Goal: Information Seeking & Learning: Check status

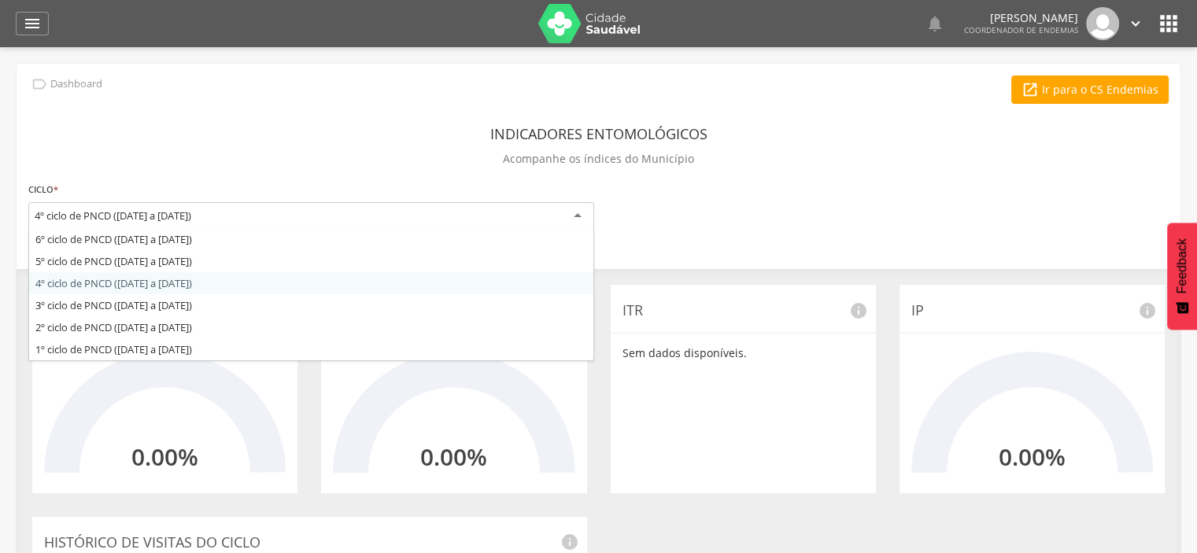
click at [580, 216] on div "4º ciclo de PNCD ([DATE] a [DATE])" at bounding box center [311, 216] width 566 height 28
click at [176, 284] on div "**********" at bounding box center [599, 484] width 1164 height 840
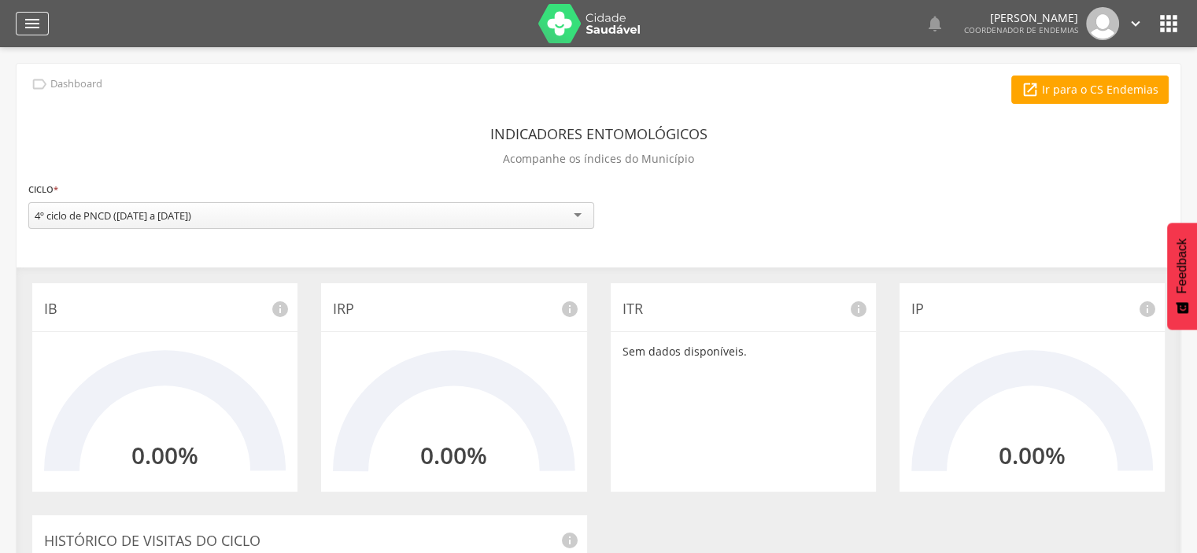
click at [31, 18] on icon "" at bounding box center [32, 23] width 19 height 19
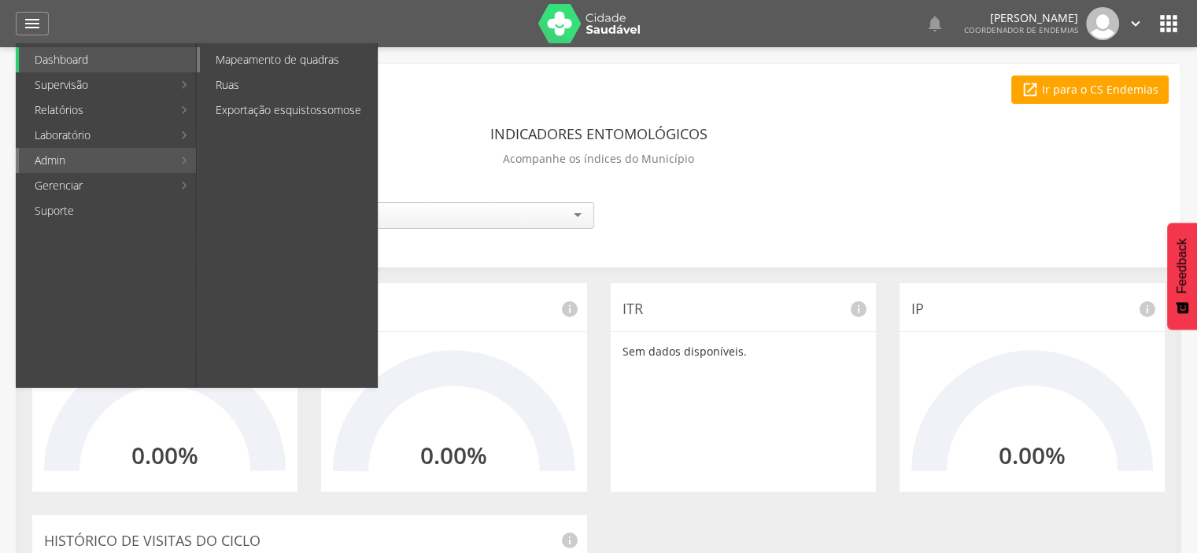
click at [289, 62] on link "Mapeamento de quadras" at bounding box center [288, 59] width 177 height 25
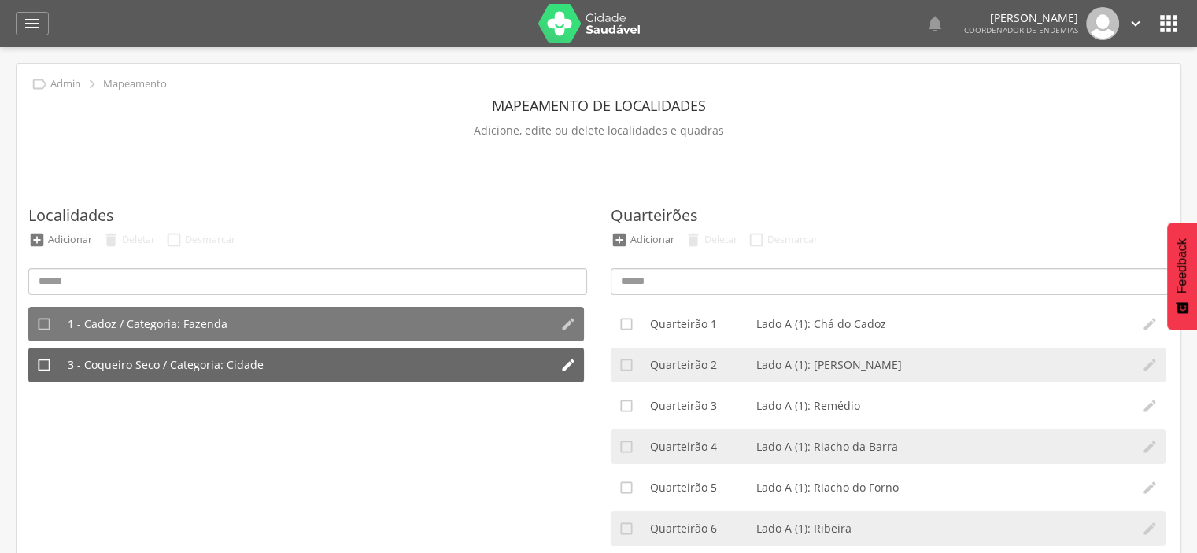
click at [224, 363] on span "3 - Coqueiro Seco / Categoria: Cidade" at bounding box center [166, 365] width 196 height 16
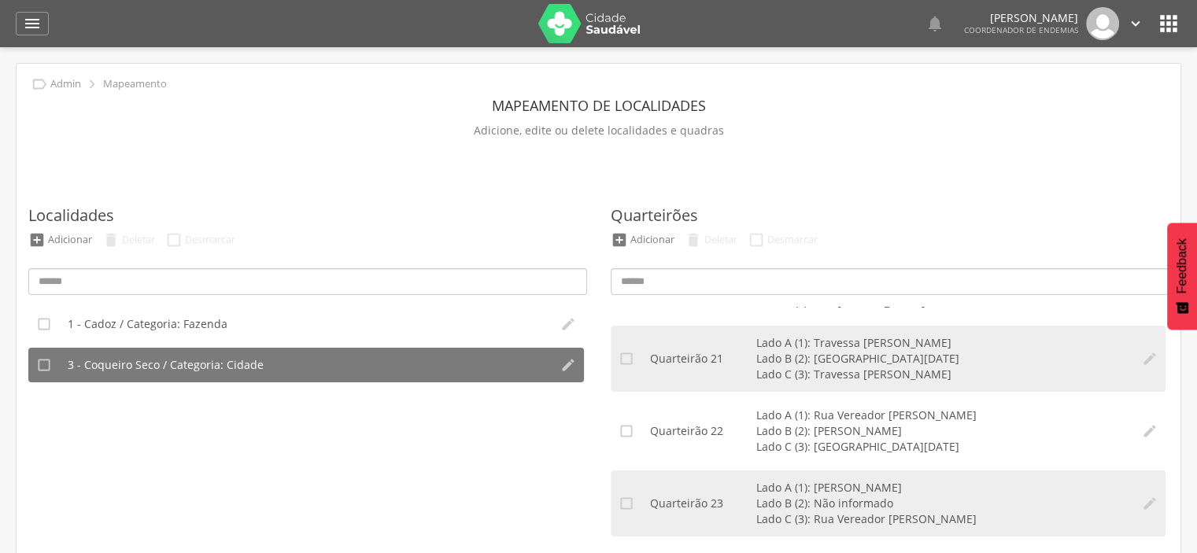
scroll to position [3070, 0]
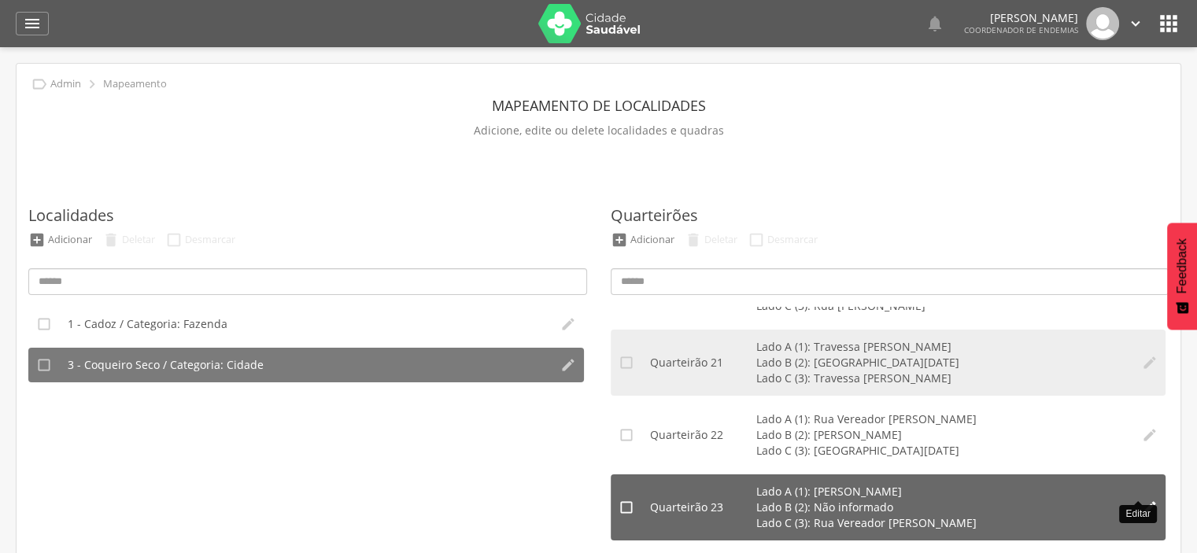
click at [1142, 500] on icon "" at bounding box center [1150, 508] width 16 height 16
type input "**"
type input "*"
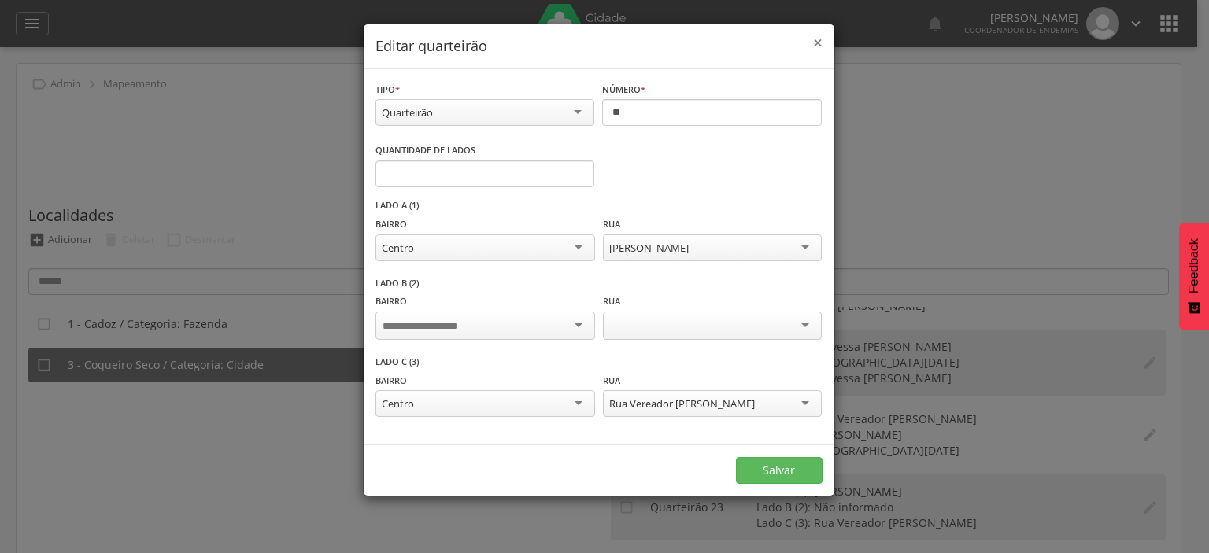
click at [819, 39] on span "×" at bounding box center [817, 42] width 9 height 22
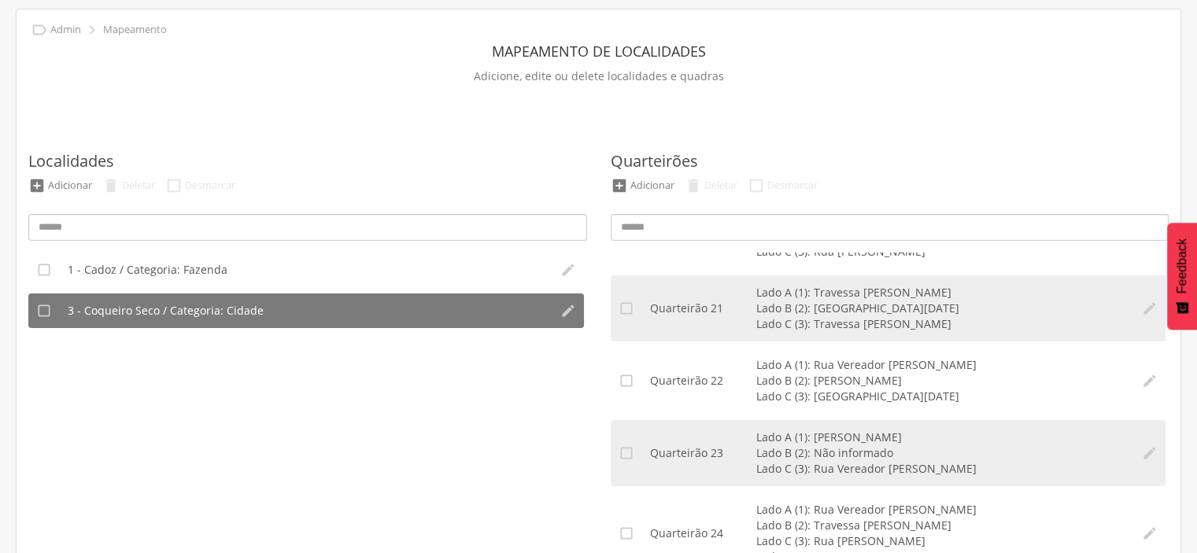
scroll to position [0, 0]
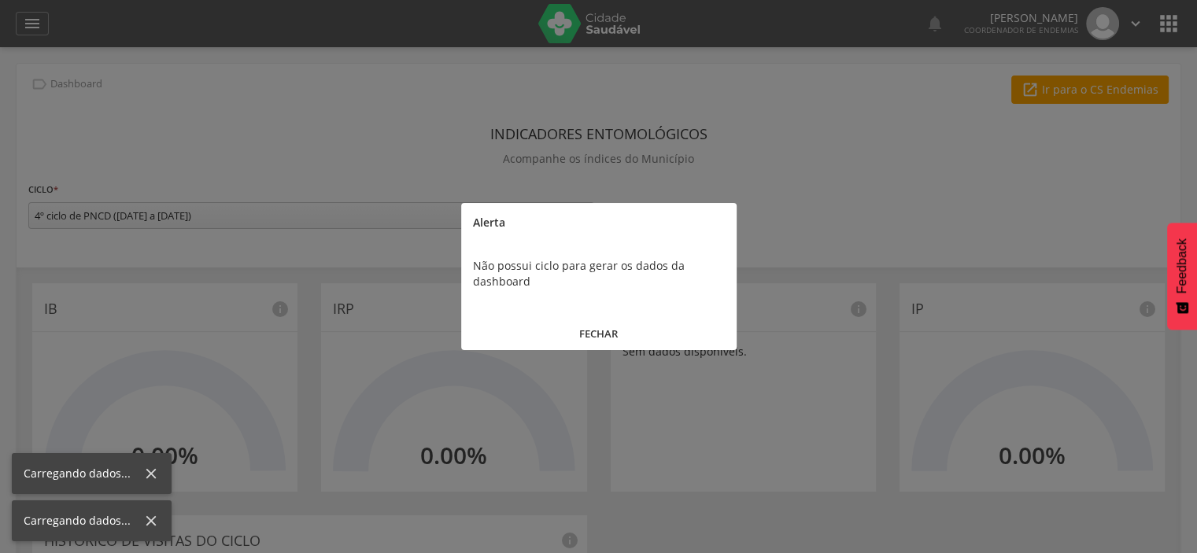
click at [598, 324] on button "FECHAR" at bounding box center [599, 334] width 276 height 34
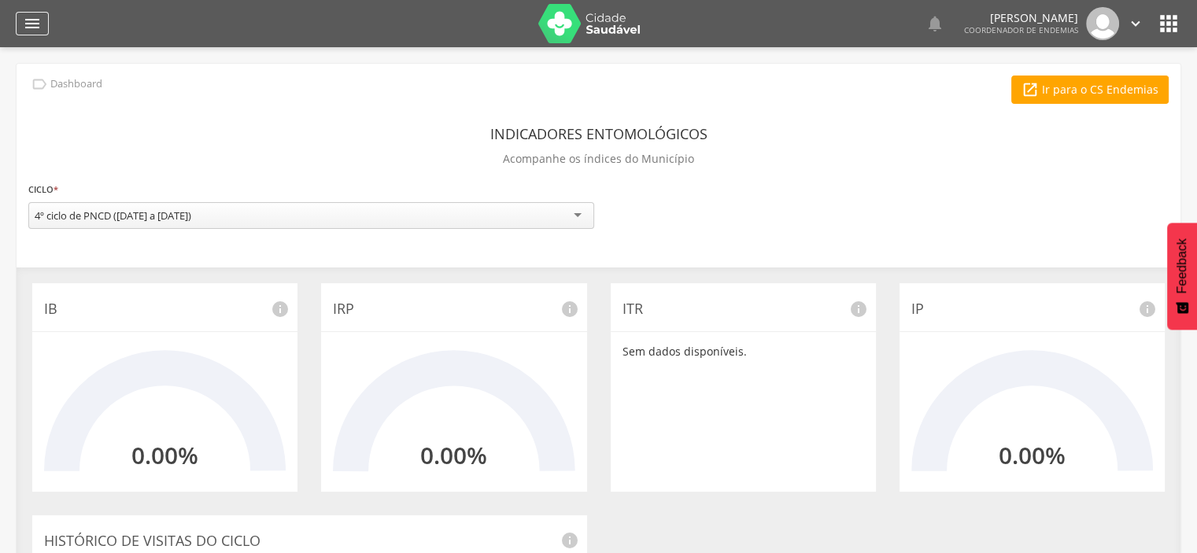
click at [28, 27] on icon "" at bounding box center [32, 23] width 19 height 19
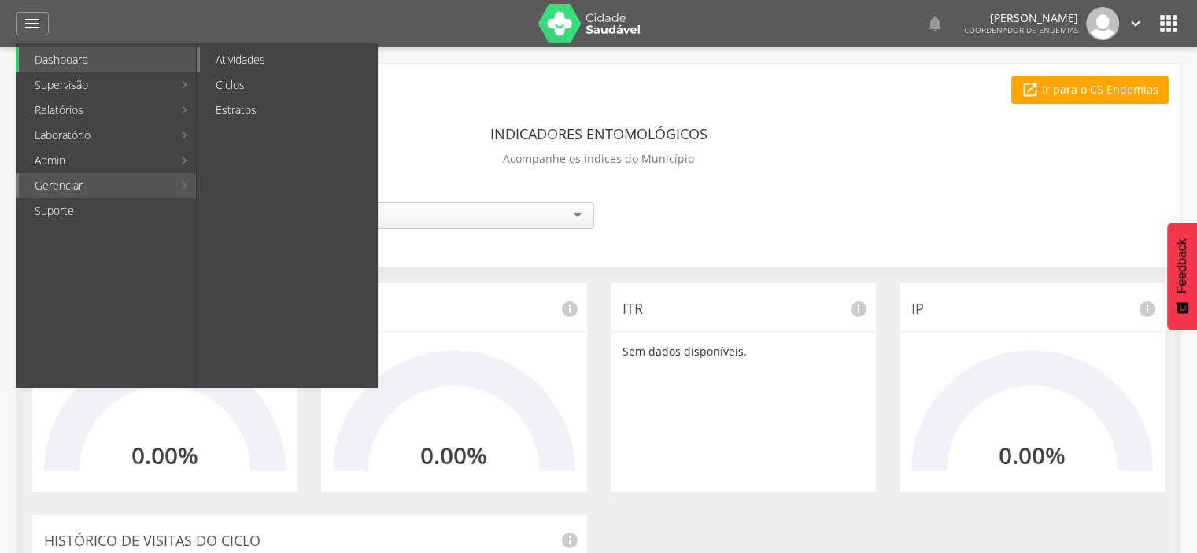
click at [268, 64] on link "Atividades" at bounding box center [288, 59] width 177 height 25
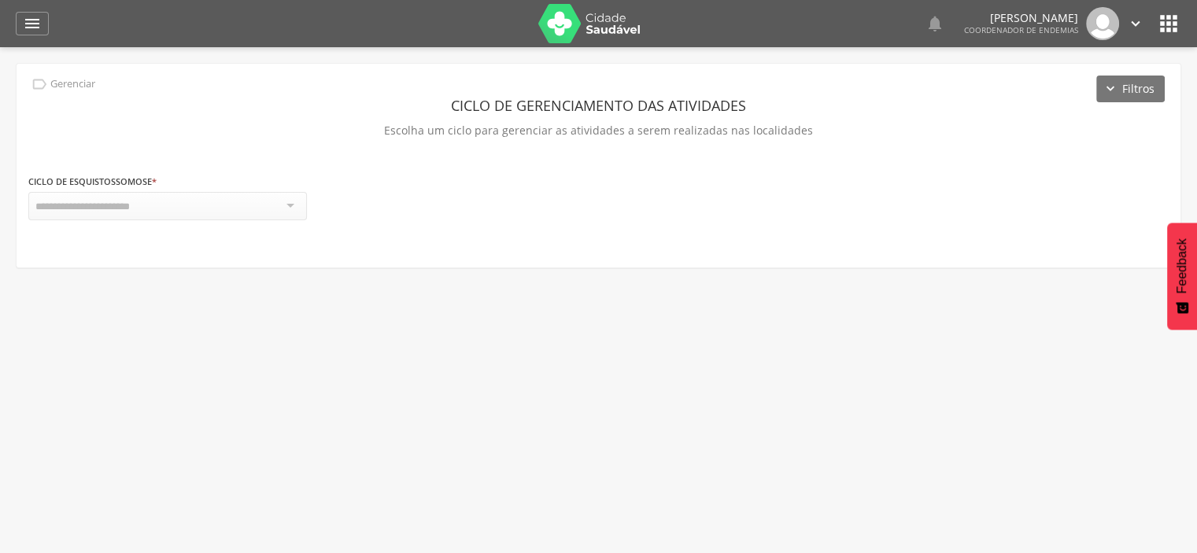
click at [293, 213] on div at bounding box center [167, 206] width 279 height 28
click at [279, 207] on div at bounding box center [167, 206] width 279 height 28
click at [187, 198] on div at bounding box center [167, 206] width 279 height 28
click at [1124, 91] on button "Filtros" at bounding box center [1131, 89] width 68 height 27
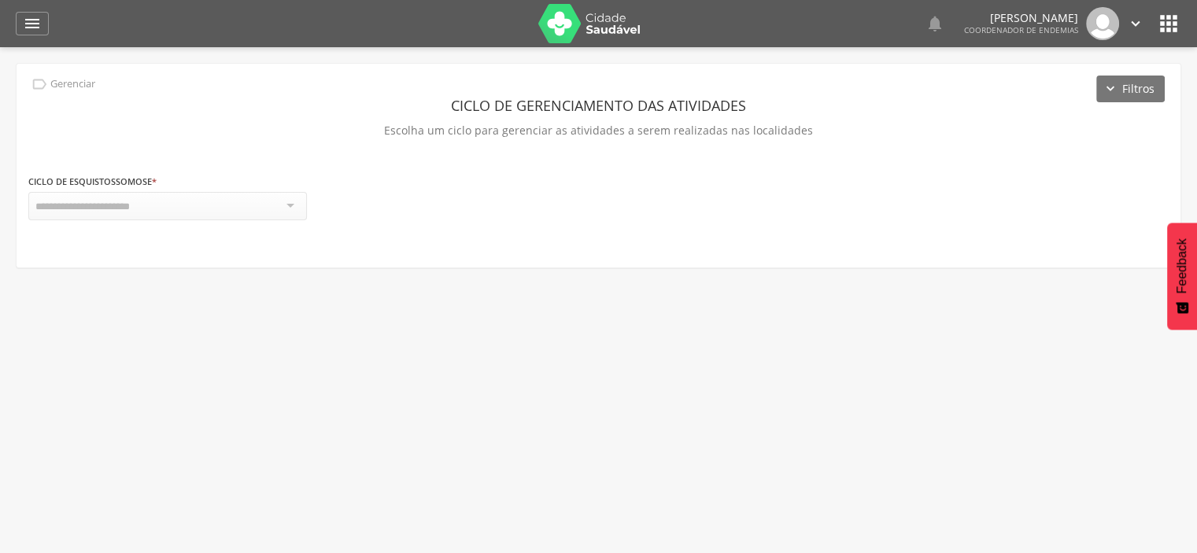
click at [280, 202] on div at bounding box center [167, 206] width 279 height 28
click at [281, 202] on div at bounding box center [167, 206] width 279 height 28
click at [293, 203] on div at bounding box center [167, 206] width 279 height 28
click at [30, 22] on icon "" at bounding box center [32, 23] width 19 height 19
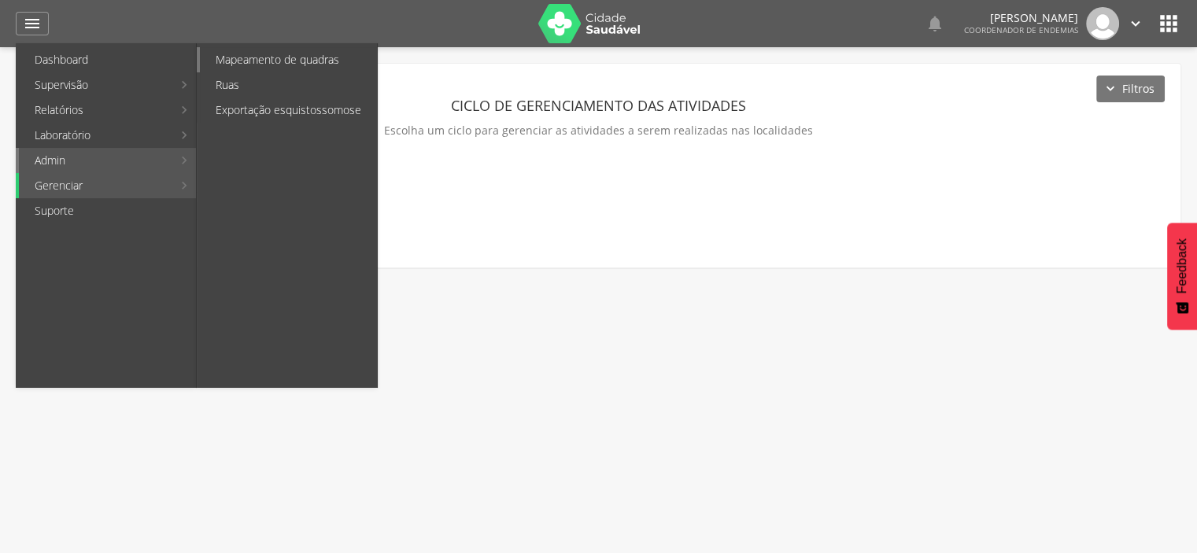
click at [318, 63] on link "Mapeamento de quadras" at bounding box center [288, 59] width 177 height 25
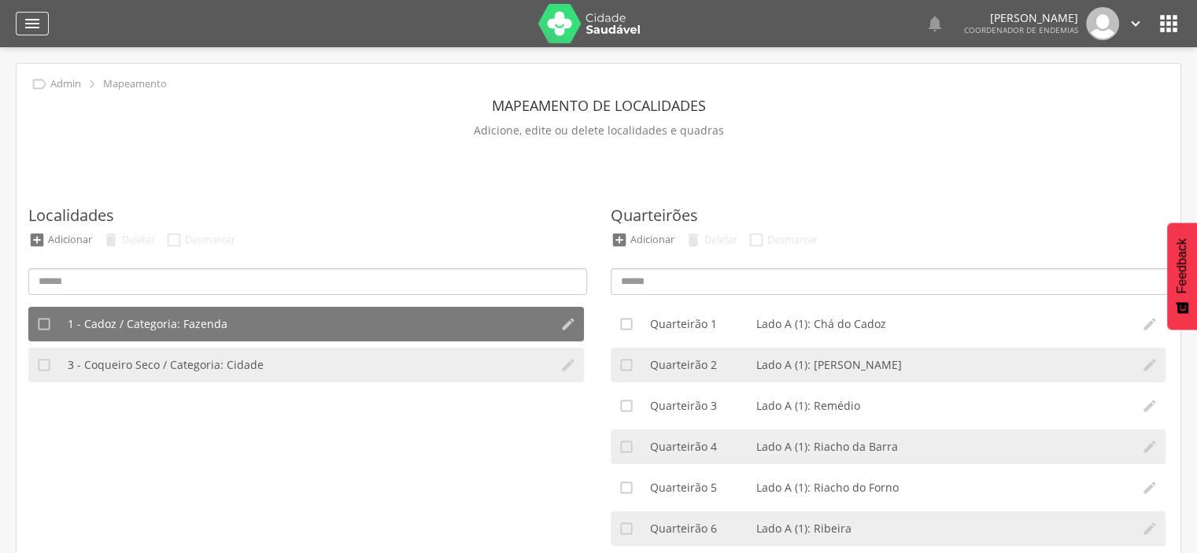
click at [35, 27] on icon "" at bounding box center [32, 23] width 19 height 19
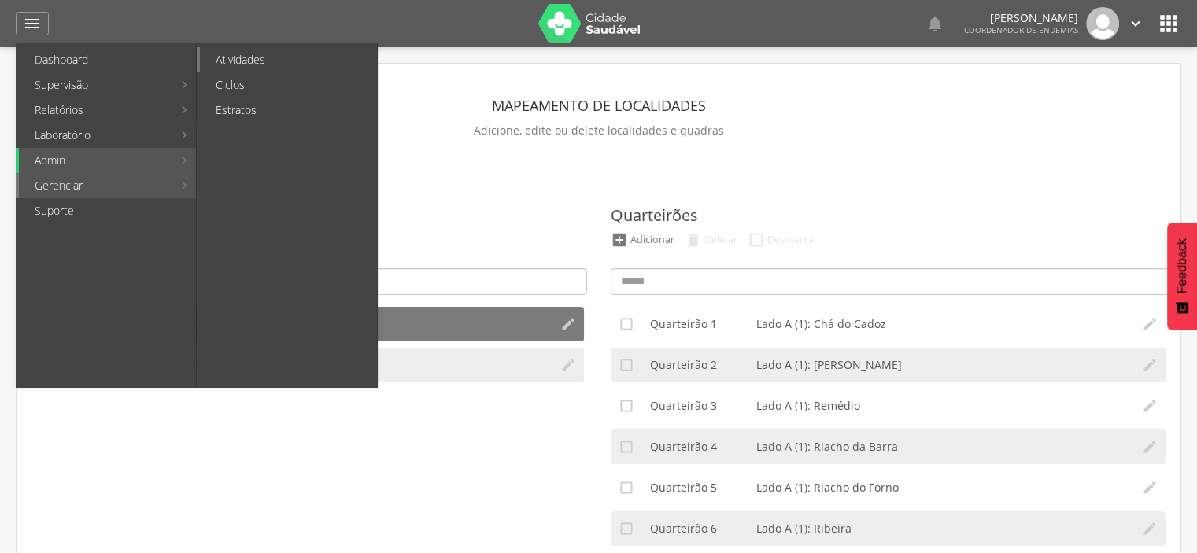
click at [257, 58] on link "Atividades" at bounding box center [288, 59] width 177 height 25
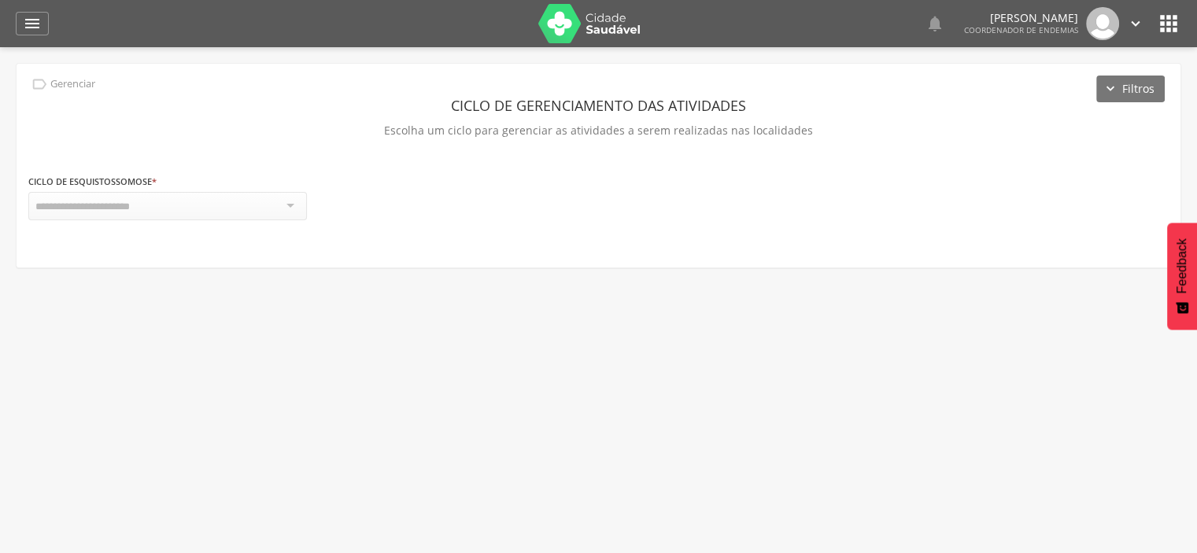
click at [276, 200] on div at bounding box center [167, 206] width 279 height 28
click at [16, 15] on div "" at bounding box center [32, 24] width 33 height 24
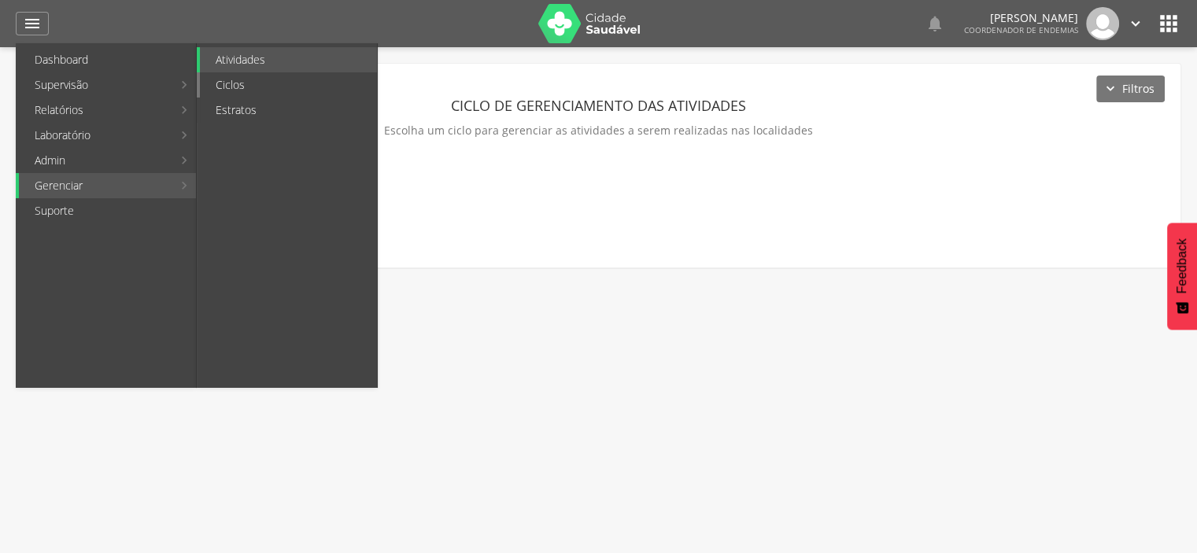
click at [277, 90] on link "Ciclos" at bounding box center [288, 84] width 177 height 25
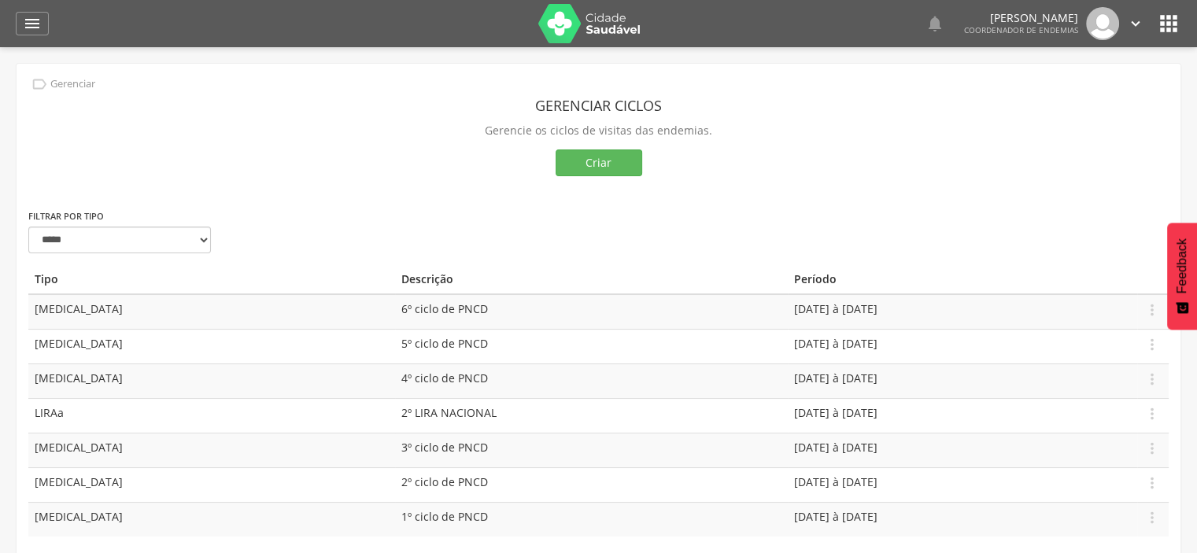
scroll to position [47, 0]
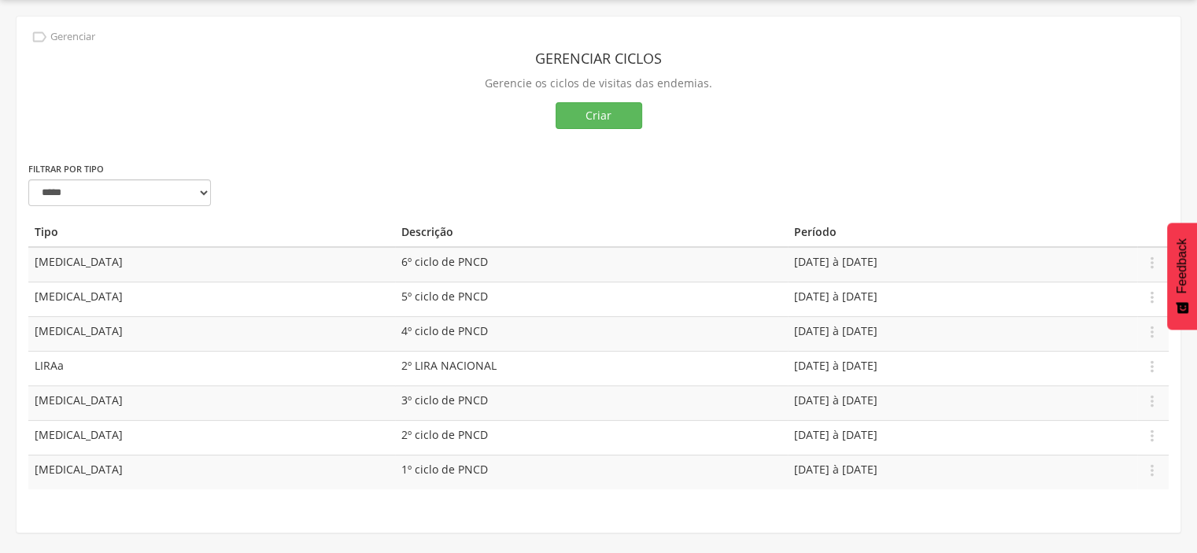
click at [402, 332] on span "4º ciclo de PNCD" at bounding box center [445, 331] width 87 height 15
click at [402, 365] on span "2º LIRA NACIONAL" at bounding box center [449, 365] width 95 height 15
click at [1152, 325] on icon "" at bounding box center [1152, 332] width 17 height 17
click at [1086, 284] on link "Editar" at bounding box center [1098, 287] width 124 height 20
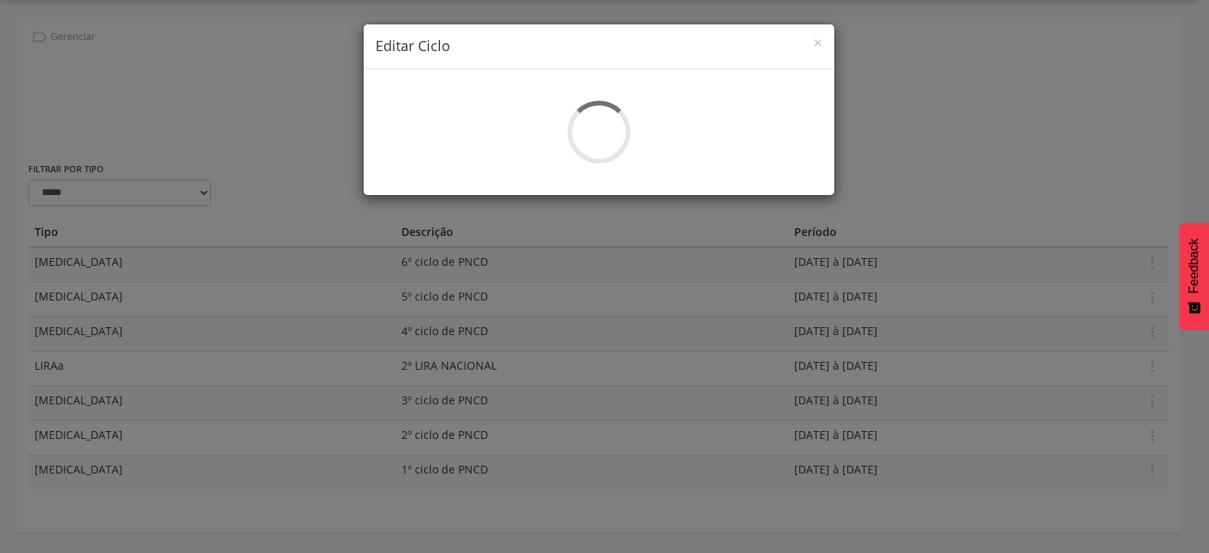
select select "*"
type input "**********"
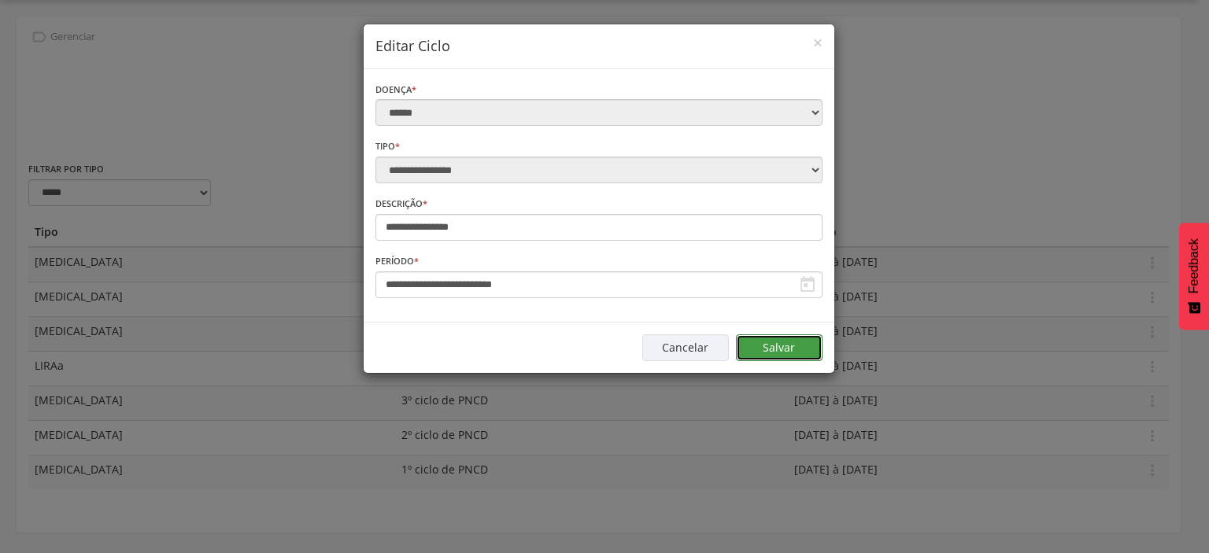
click at [784, 343] on button "Salvar" at bounding box center [779, 348] width 87 height 27
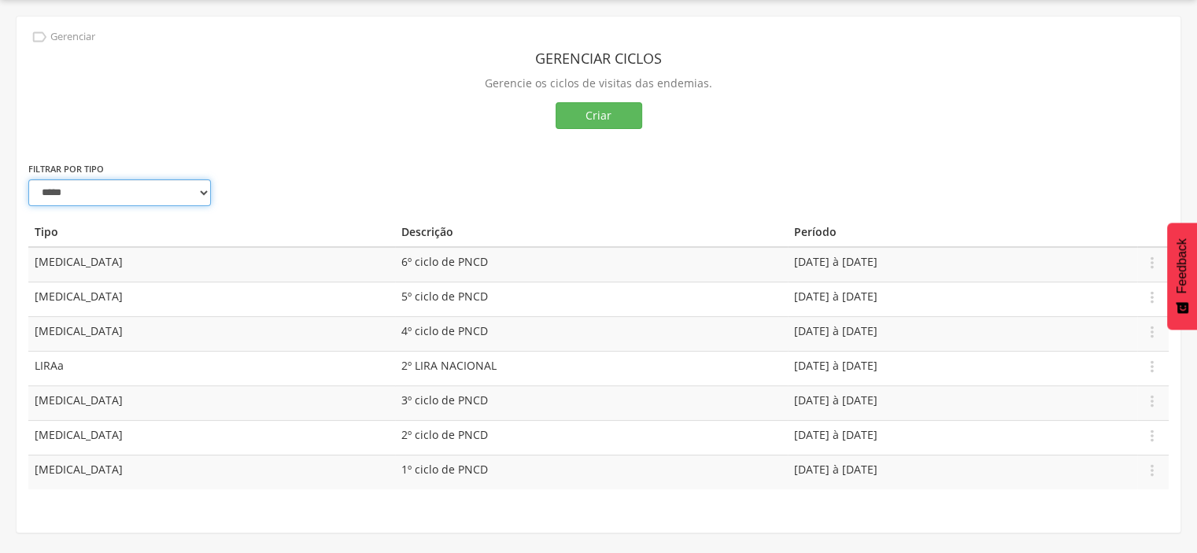
click at [205, 192] on select "**********" at bounding box center [119, 193] width 183 height 27
select select "*"
click at [28, 180] on select "**********" at bounding box center [119, 193] width 183 height 27
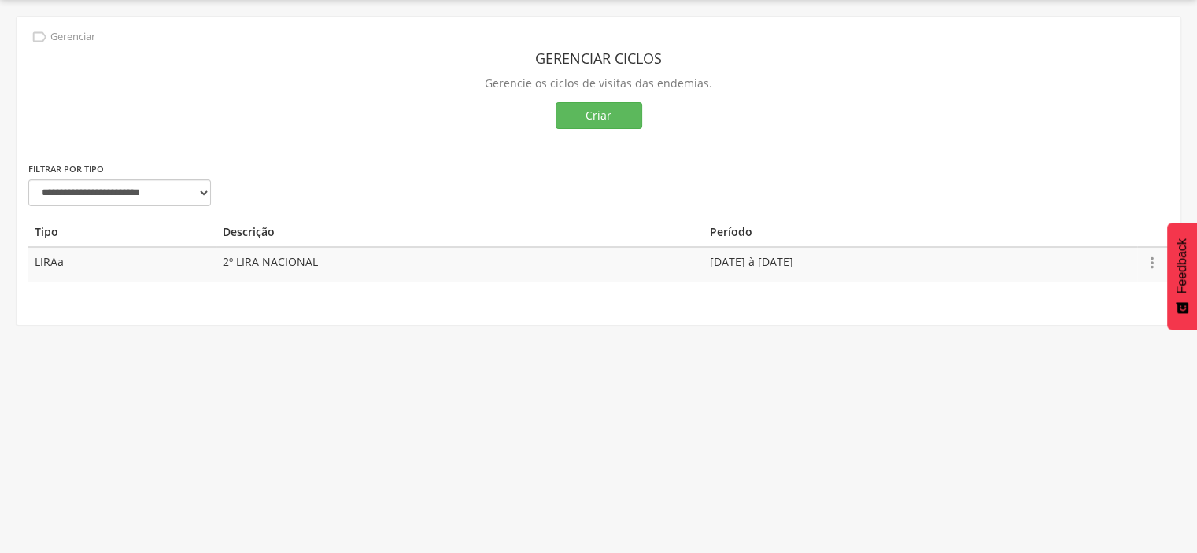
click at [1154, 261] on icon "" at bounding box center [1152, 262] width 17 height 17
click at [266, 182] on div "**********" at bounding box center [599, 189] width 1164 height 57
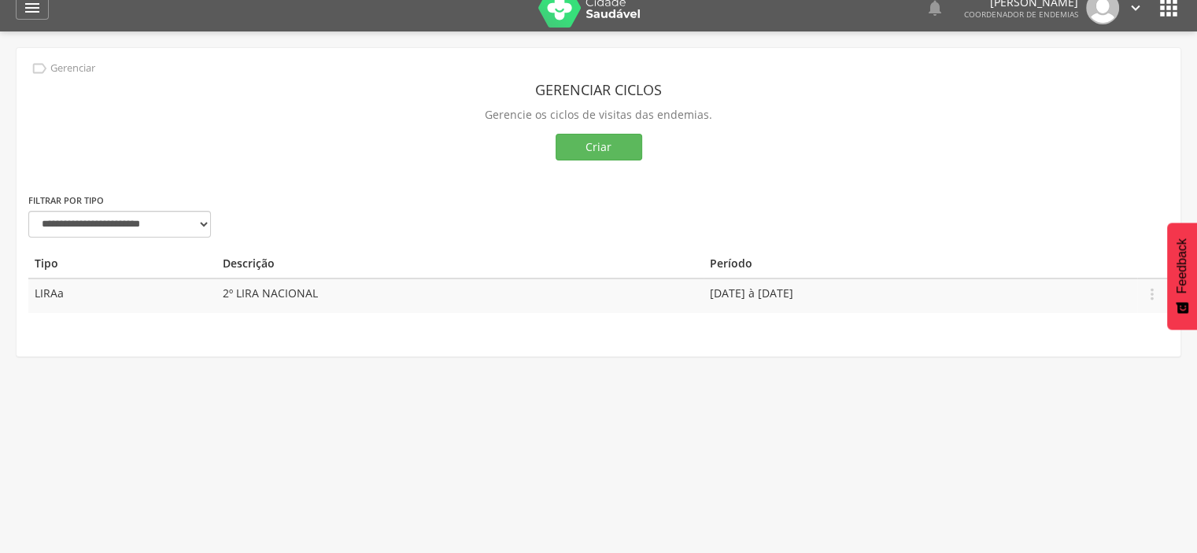
scroll to position [0, 0]
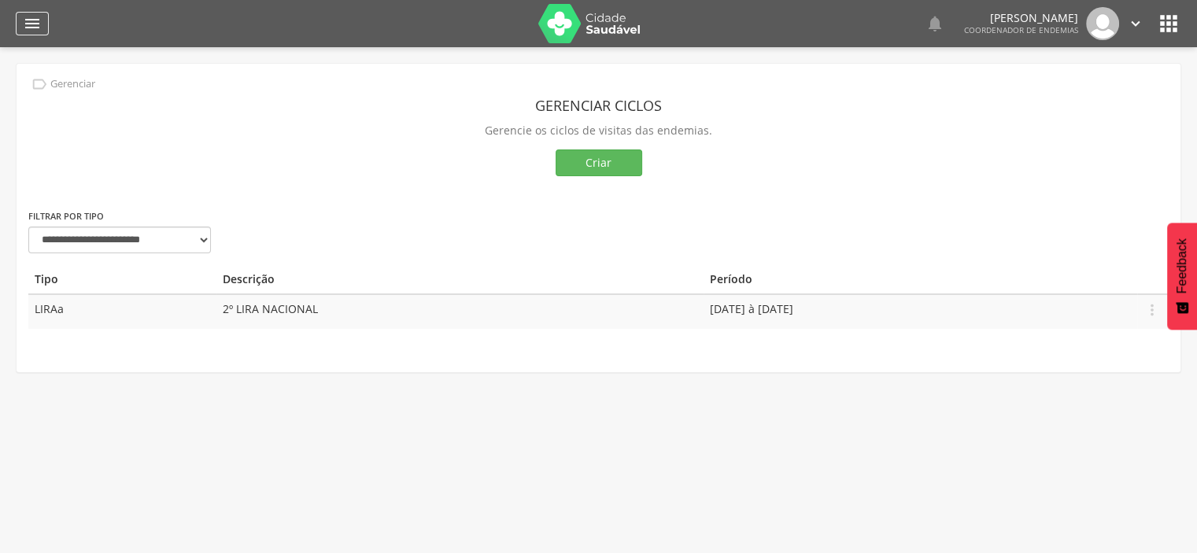
click at [30, 15] on icon "" at bounding box center [32, 23] width 19 height 19
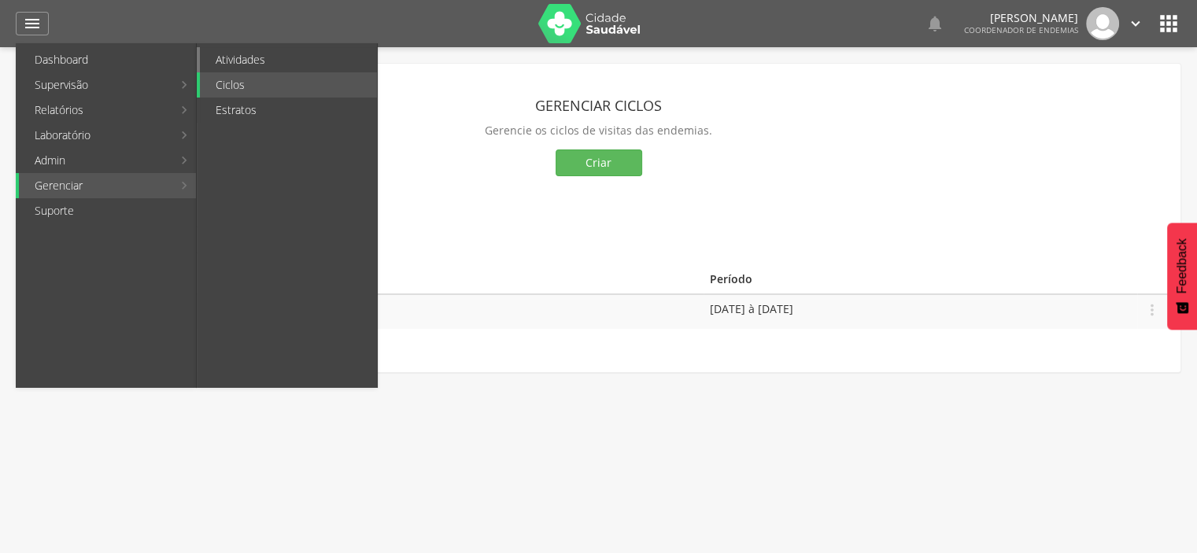
click at [257, 53] on link "Atividades" at bounding box center [288, 59] width 177 height 25
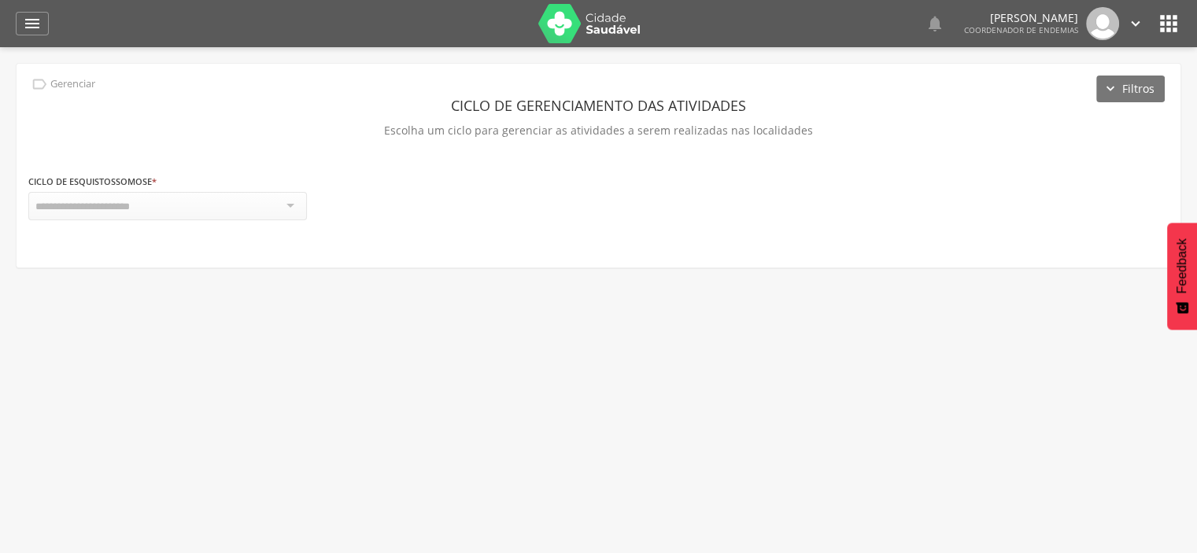
click at [293, 204] on div at bounding box center [167, 206] width 279 height 28
click at [292, 203] on div at bounding box center [167, 206] width 279 height 28
click at [31, 19] on icon "" at bounding box center [32, 23] width 19 height 19
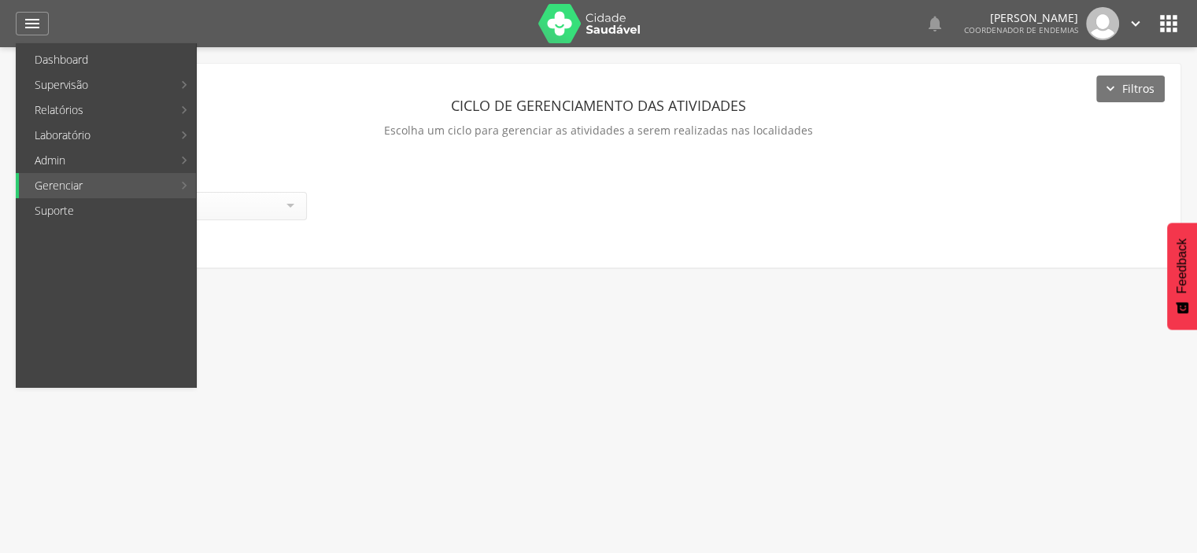
click at [1134, 21] on icon "" at bounding box center [1135, 23] width 17 height 17
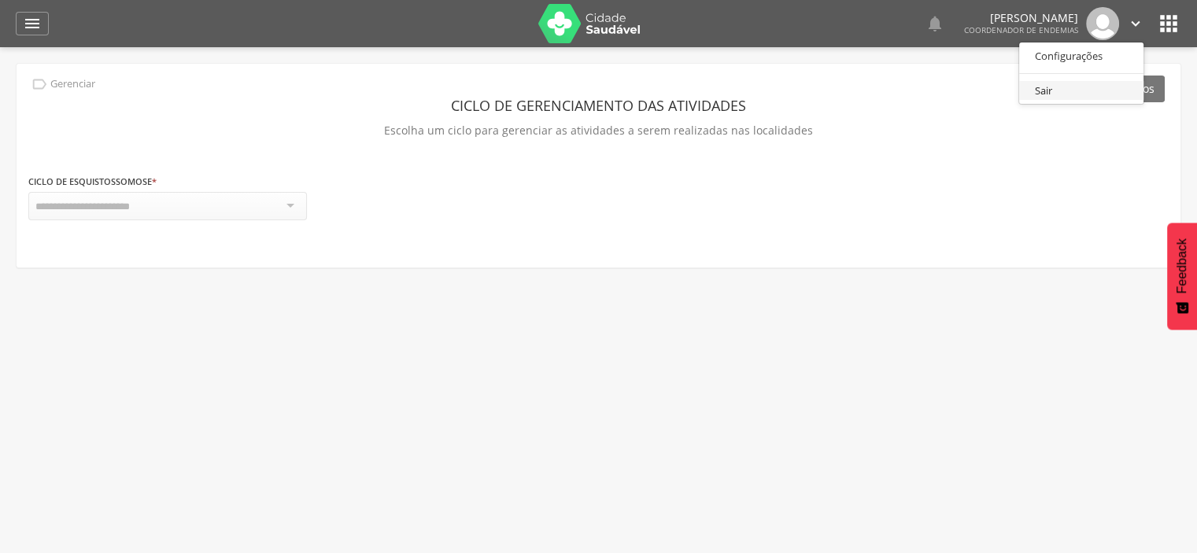
click at [1049, 87] on link "Sair" at bounding box center [1082, 91] width 124 height 20
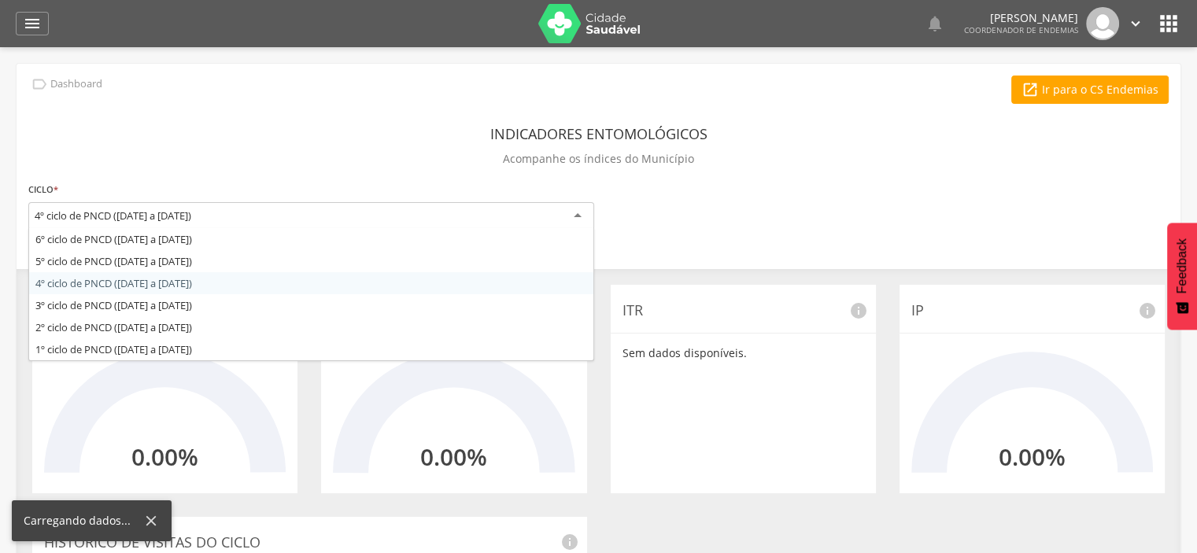
click at [557, 220] on div "4º ciclo de PNCD ([DATE] a [DATE])" at bounding box center [311, 216] width 566 height 28
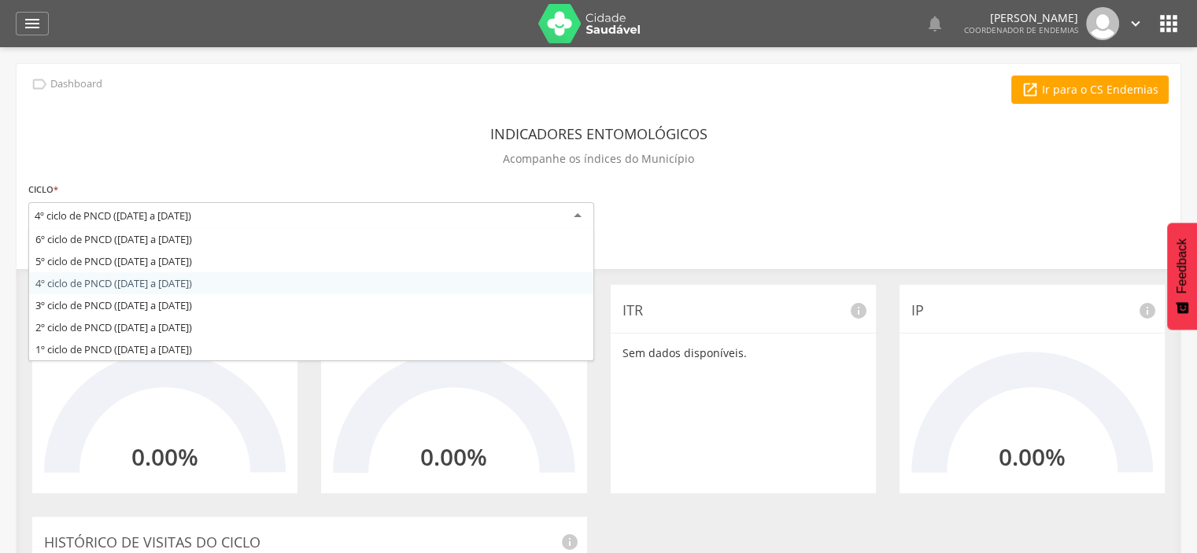
click at [195, 287] on div "**********" at bounding box center [599, 484] width 1164 height 840
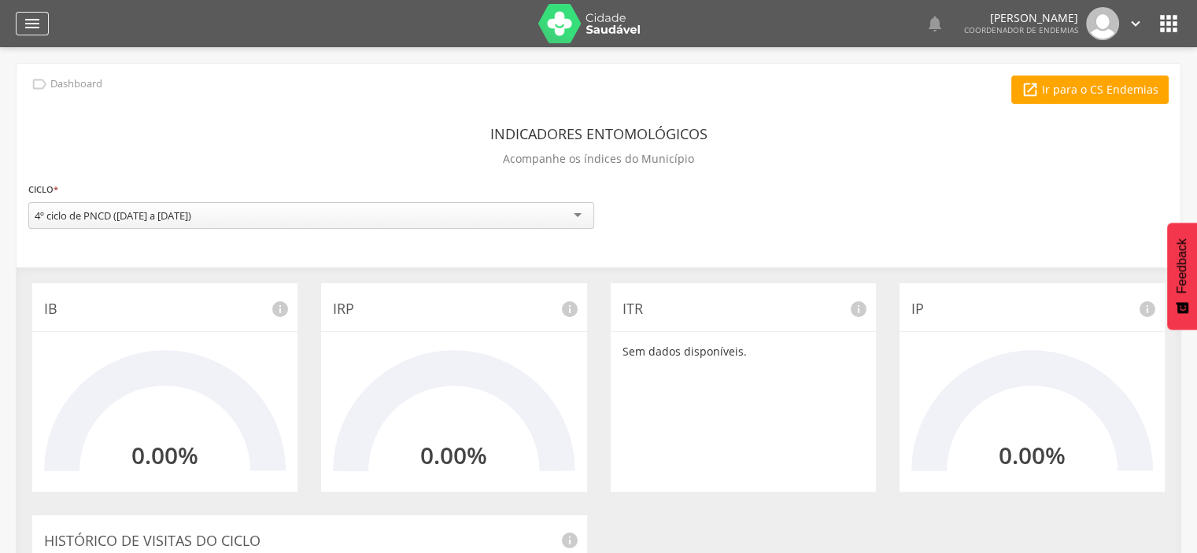
click at [34, 17] on icon "" at bounding box center [32, 23] width 19 height 19
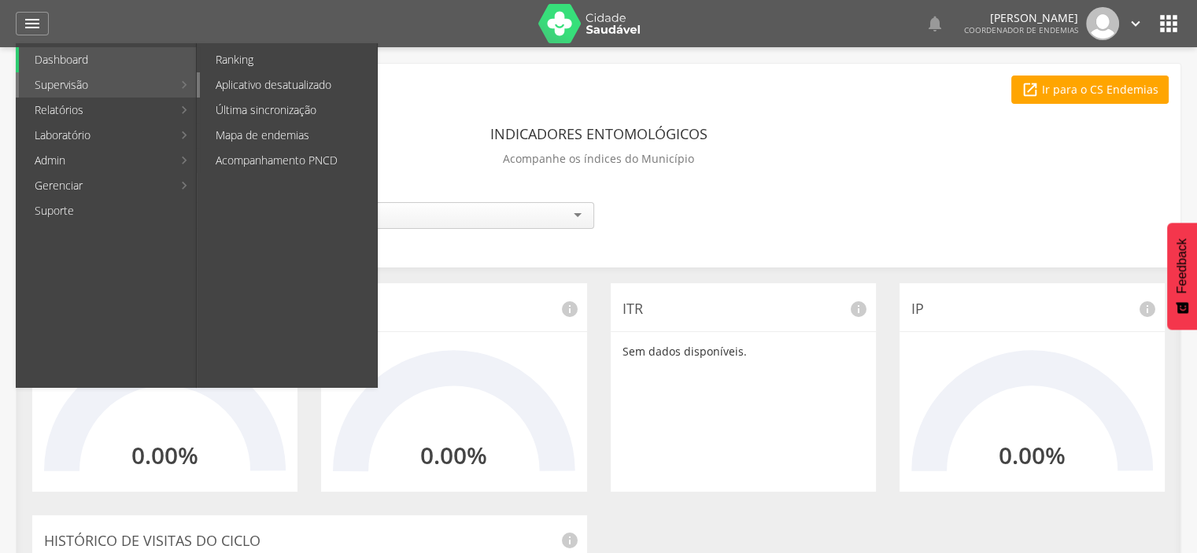
click at [318, 87] on link "Aplicativo desatualizado" at bounding box center [288, 84] width 177 height 25
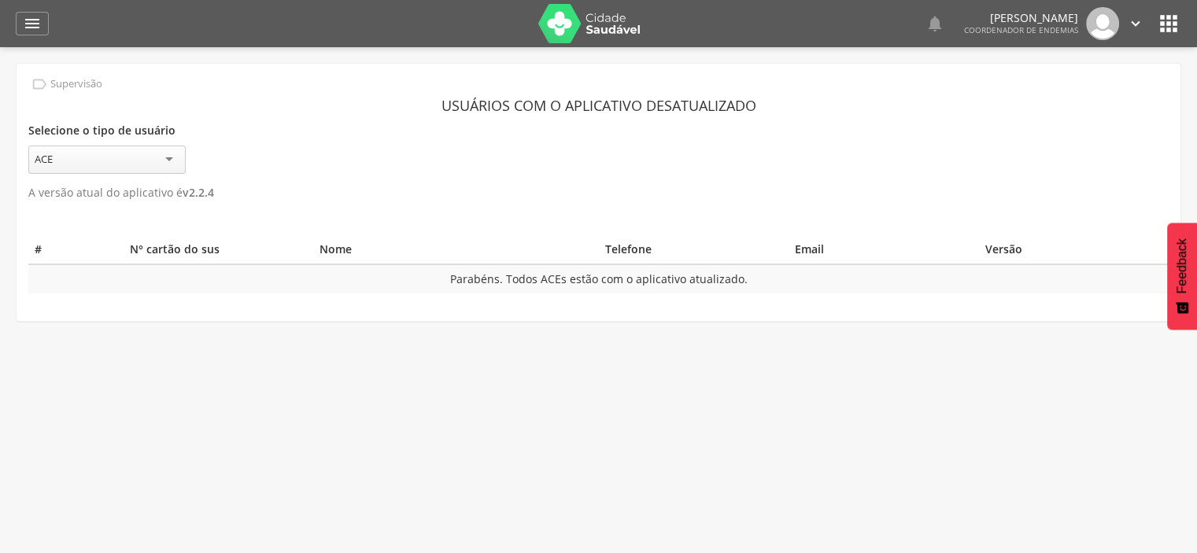
click at [173, 161] on div "ACE" at bounding box center [106, 160] width 157 height 28
click at [154, 187] on section "Usuários com o aplicativo desatualizado Selecione o tipo de usuário *** ACE ACE…" at bounding box center [598, 147] width 1141 height 113
click at [31, 20] on icon "" at bounding box center [32, 23] width 19 height 19
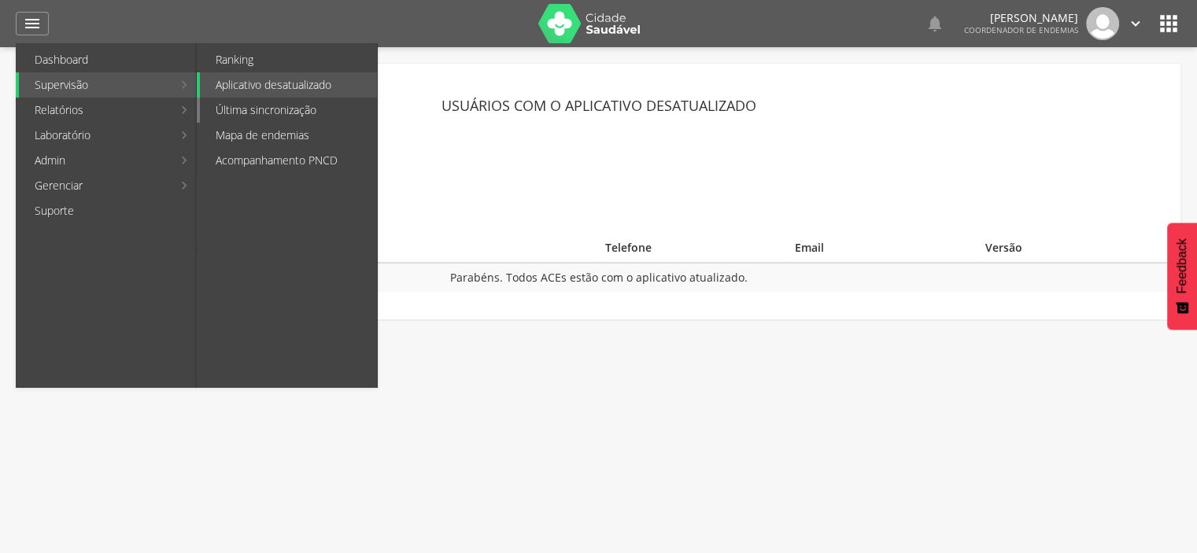
click at [326, 107] on link "Última sincronização" at bounding box center [288, 110] width 177 height 25
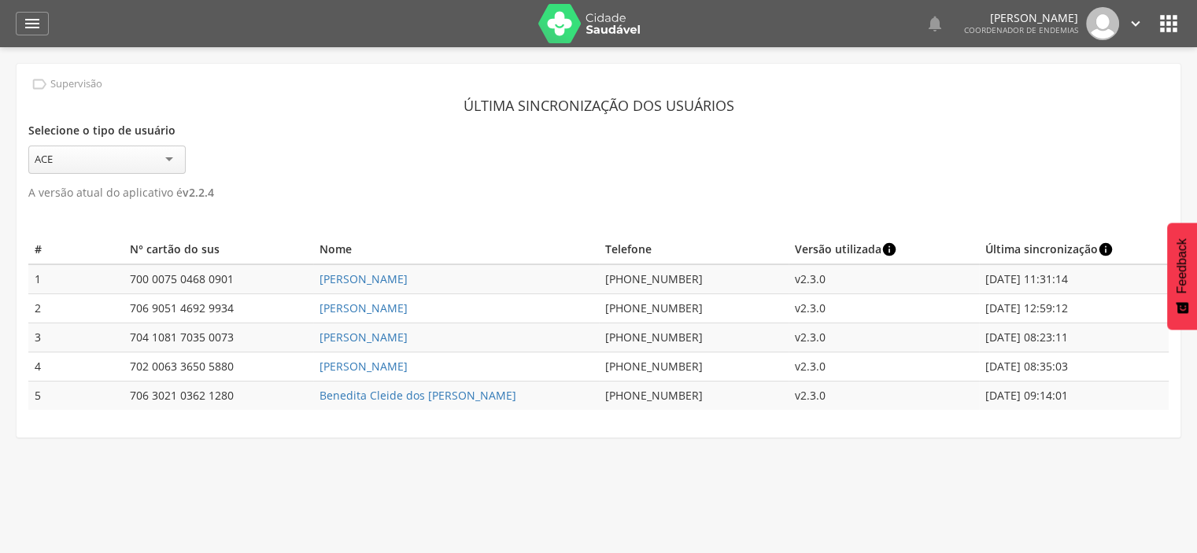
click at [141, 159] on div "ACE" at bounding box center [106, 160] width 157 height 28
click at [40, 18] on icon "" at bounding box center [32, 23] width 19 height 19
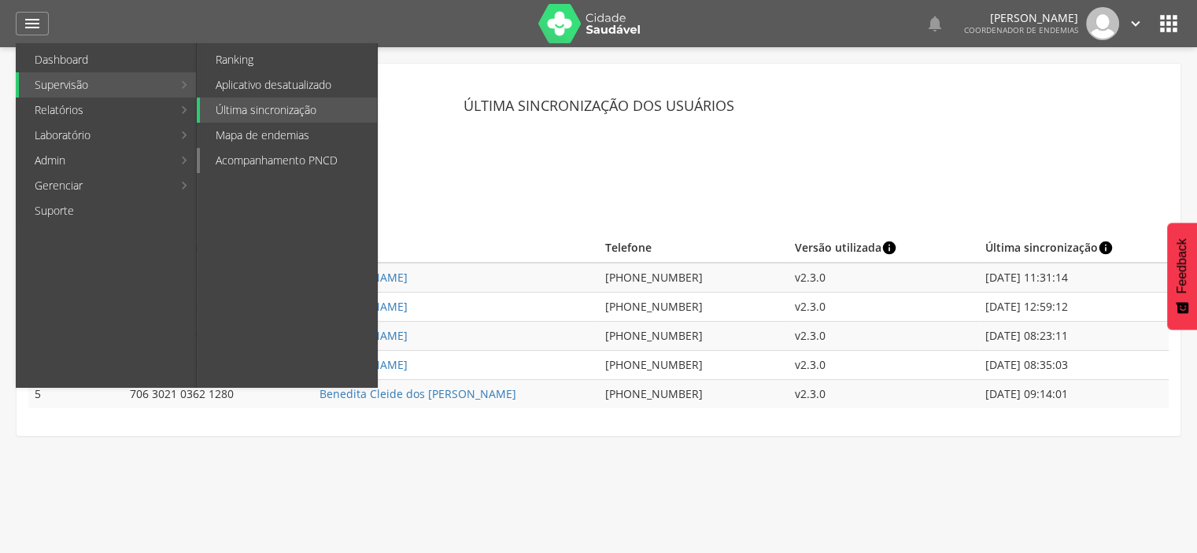
click at [331, 170] on link "Acompanhamento PNCD" at bounding box center [288, 160] width 177 height 25
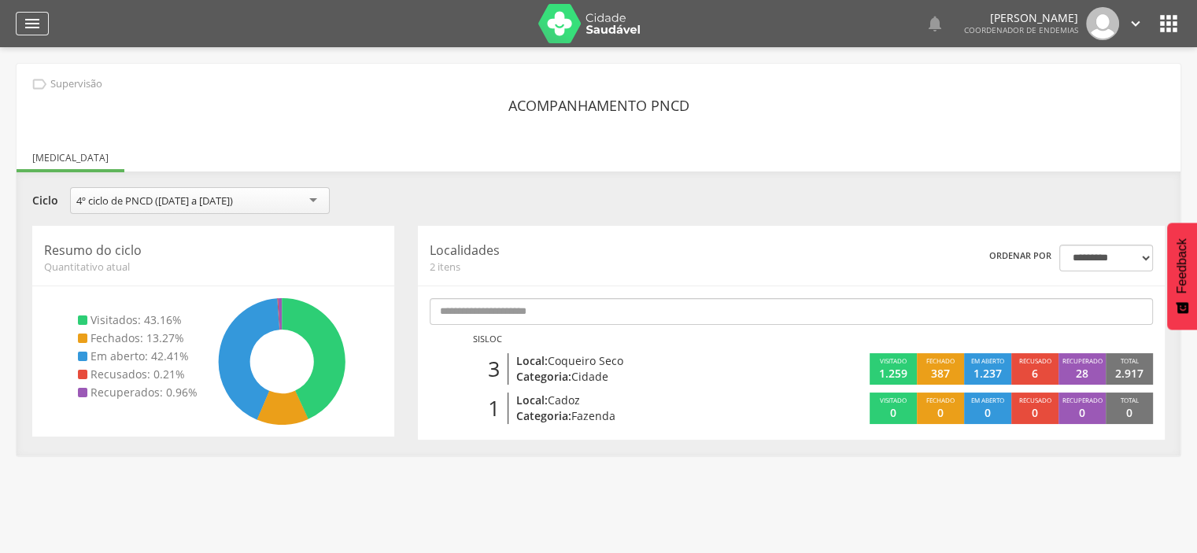
click at [31, 25] on icon "" at bounding box center [32, 23] width 19 height 19
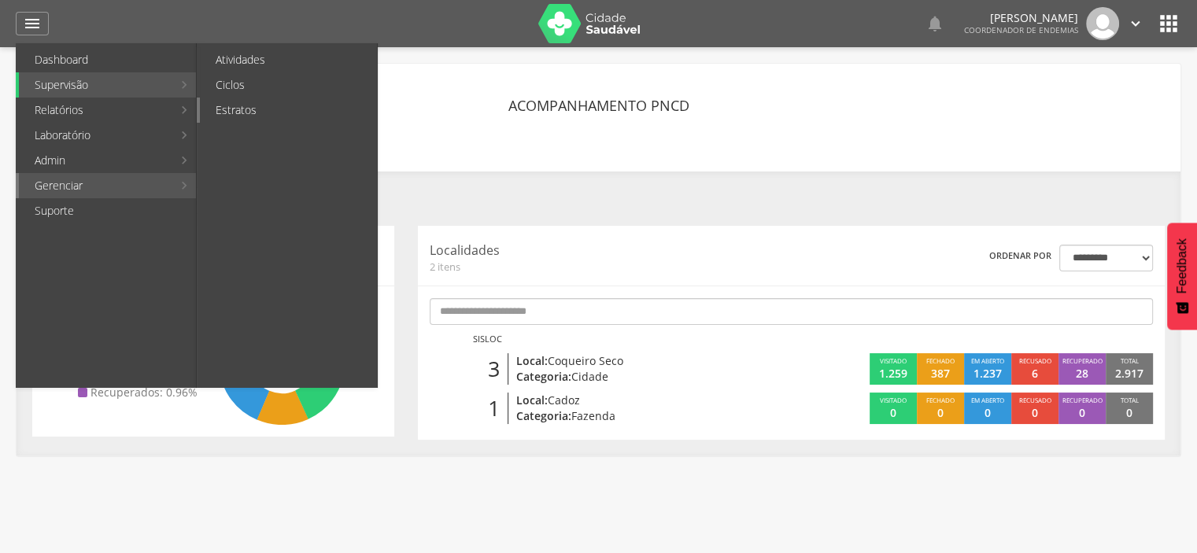
click at [271, 105] on link "Estratos" at bounding box center [288, 110] width 177 height 25
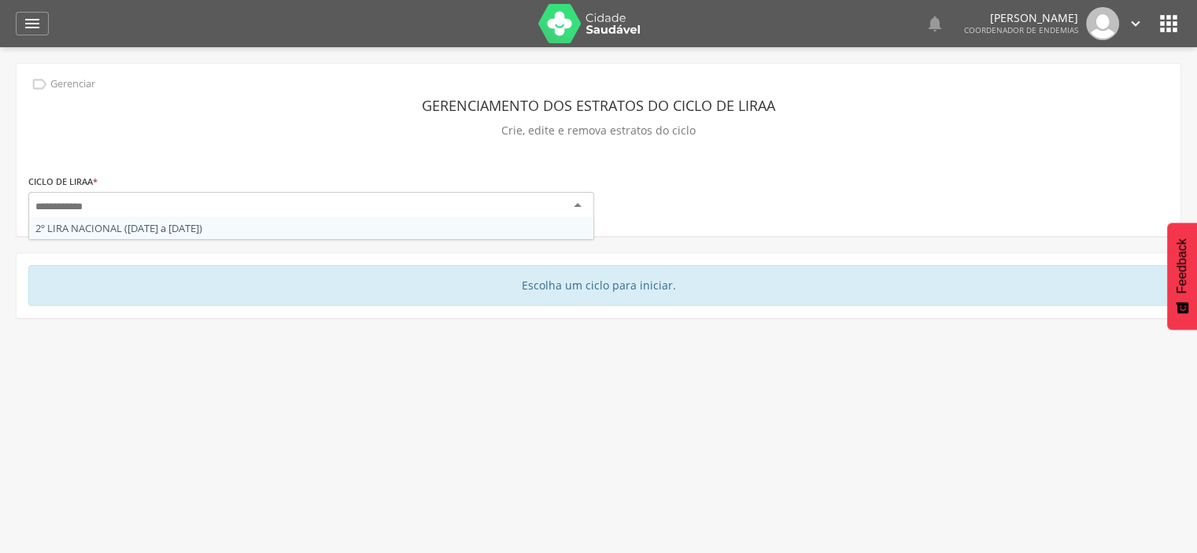
click at [580, 217] on div "2º LIRA NACIONAL ([DATE] a [DATE])" at bounding box center [311, 208] width 566 height 32
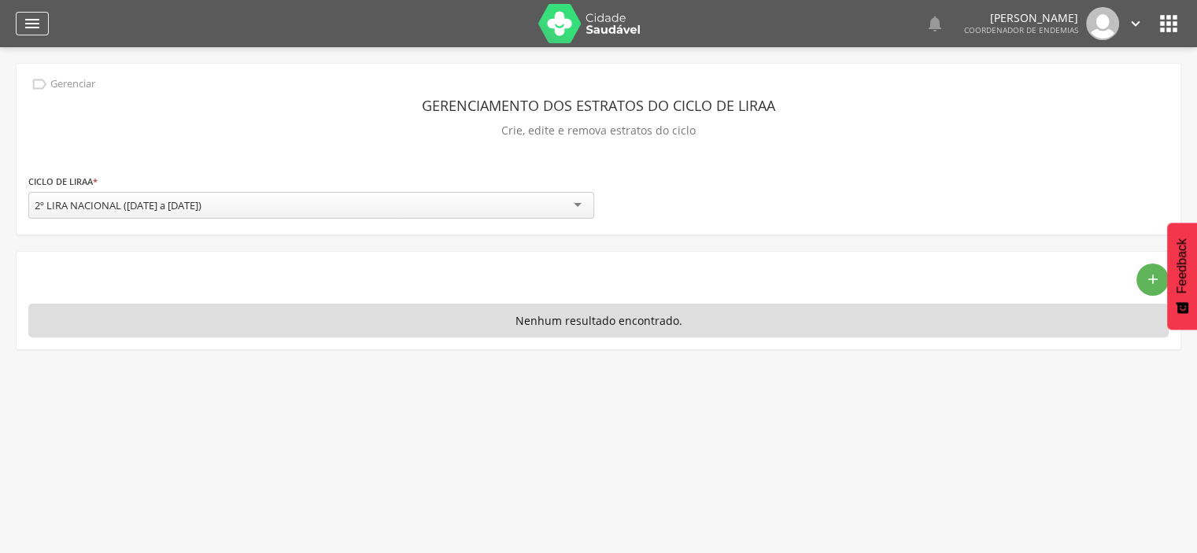
click at [30, 23] on icon "" at bounding box center [32, 23] width 19 height 19
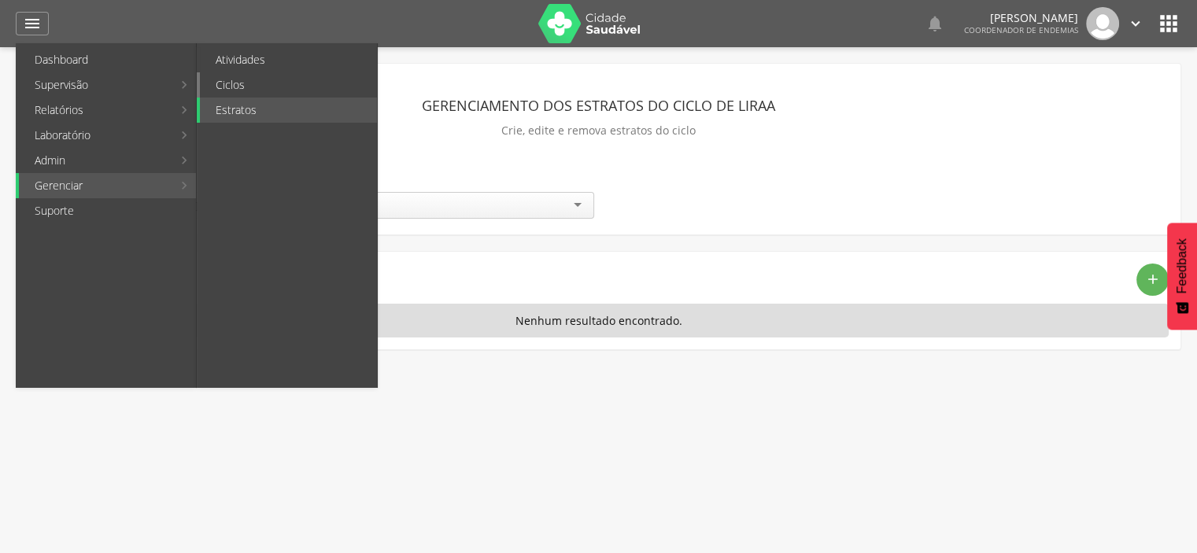
click at [276, 81] on link "Ciclos" at bounding box center [288, 84] width 177 height 25
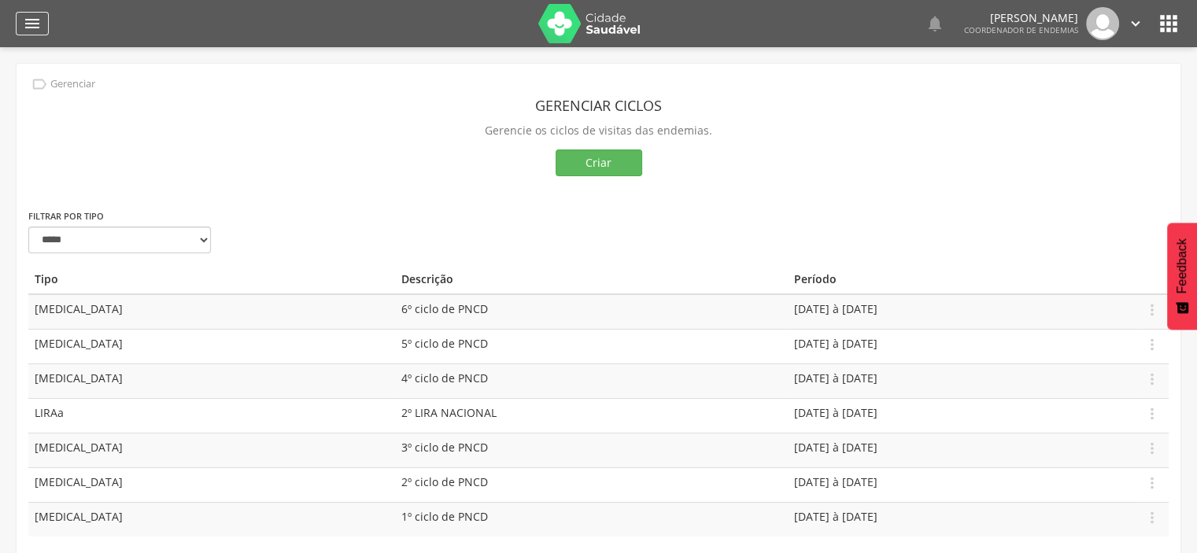
click at [24, 17] on icon "" at bounding box center [32, 23] width 19 height 19
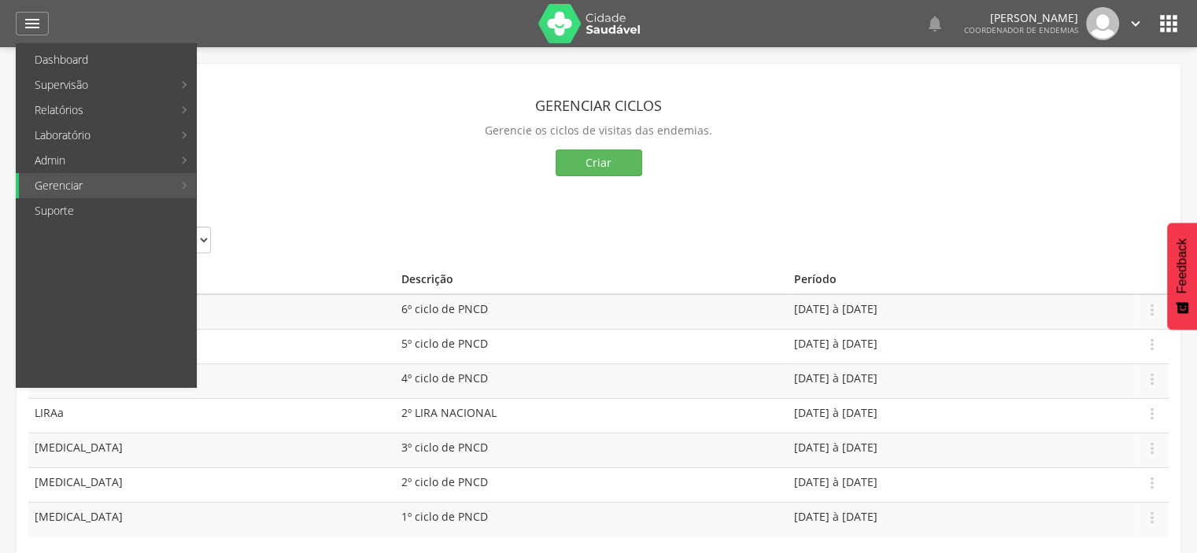
click at [364, 150] on div "Criar" at bounding box center [598, 163] width 1141 height 27
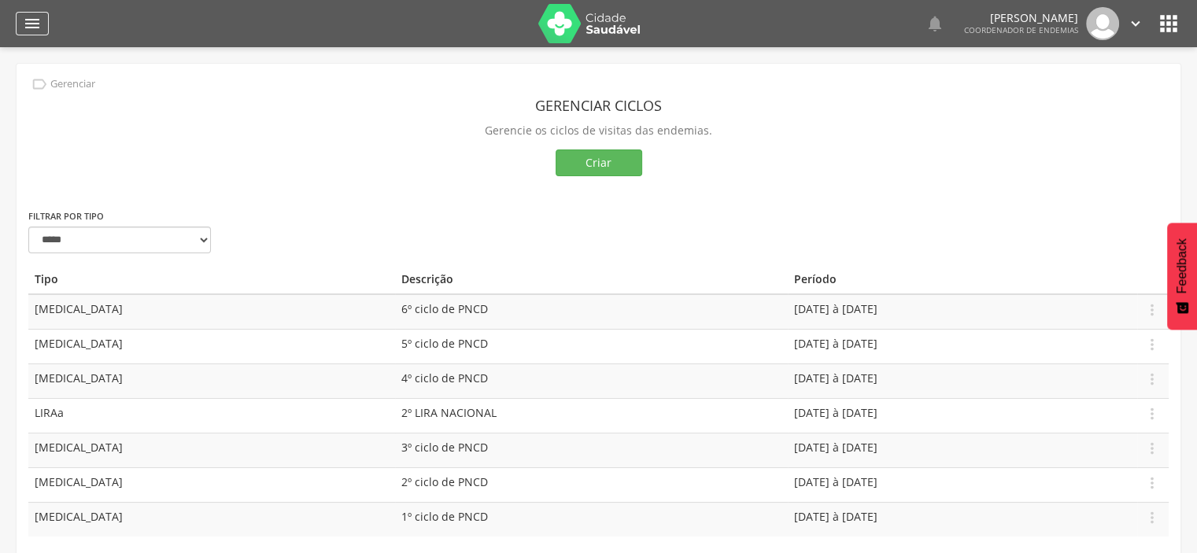
click at [32, 28] on icon "" at bounding box center [32, 23] width 19 height 19
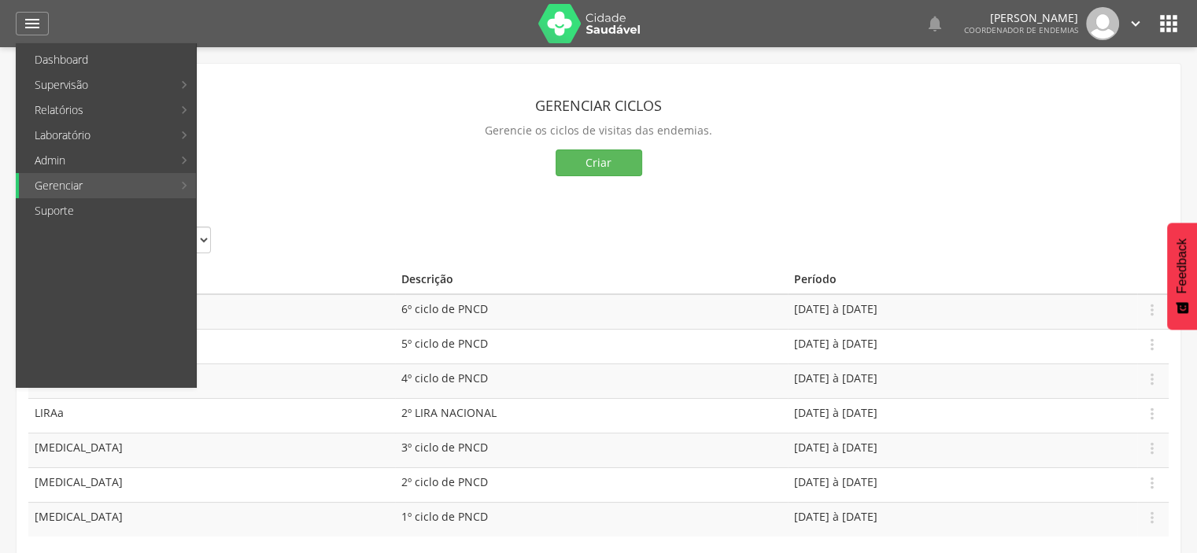
click at [447, 183] on div "Gerenciar ciclos Gerencie os ciclos de visitas das endemias. Criar" at bounding box center [598, 142] width 1141 height 132
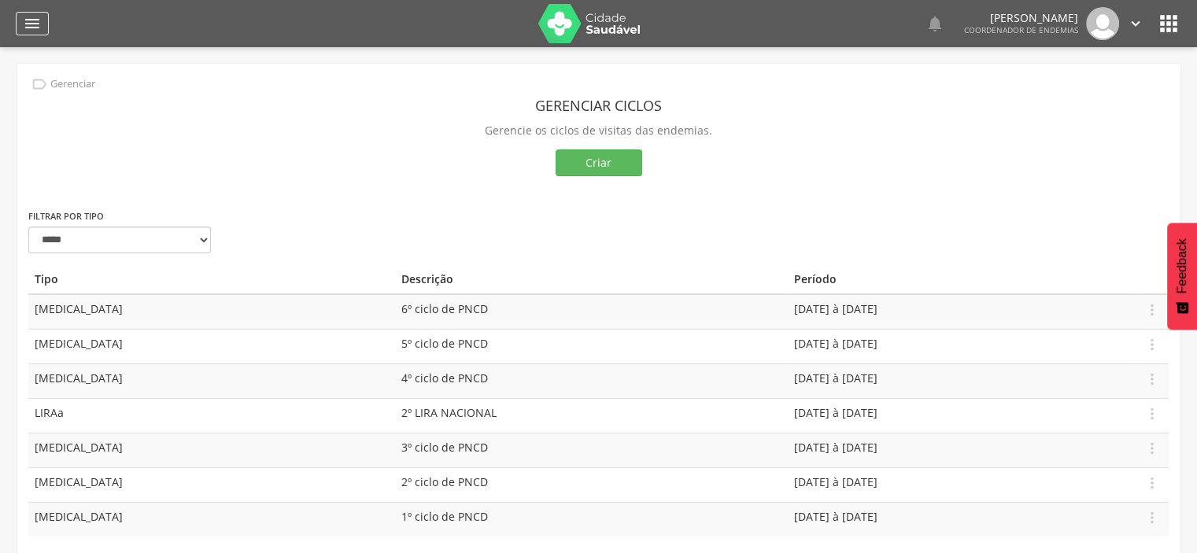
click at [28, 17] on icon "" at bounding box center [32, 23] width 19 height 19
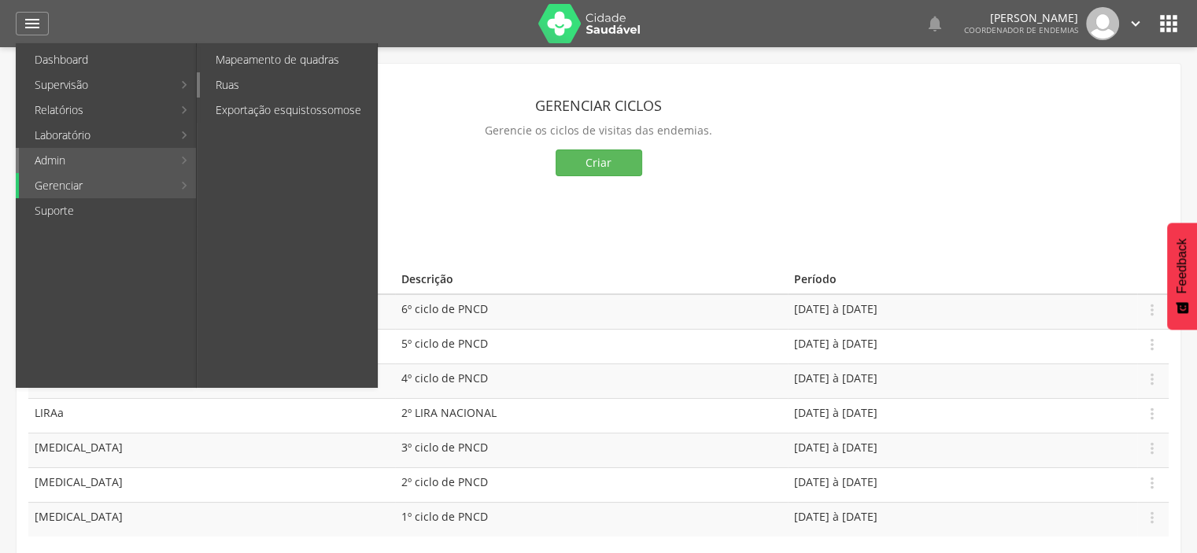
click at [242, 87] on link "Ruas" at bounding box center [288, 84] width 177 height 25
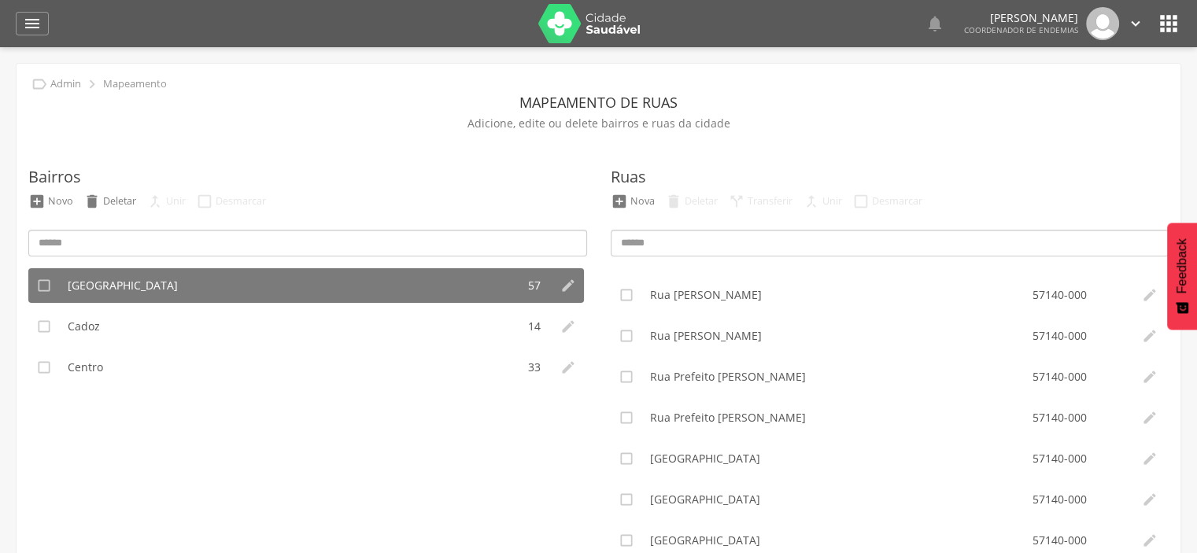
scroll to position [1940, 0]
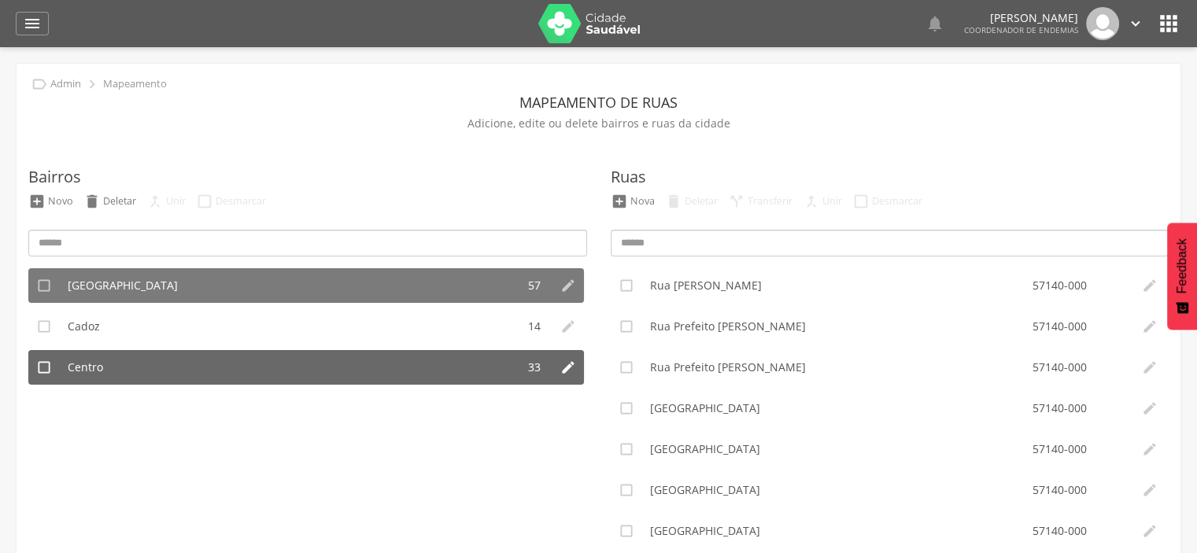
click at [391, 372] on li "Centro" at bounding box center [288, 367] width 457 height 35
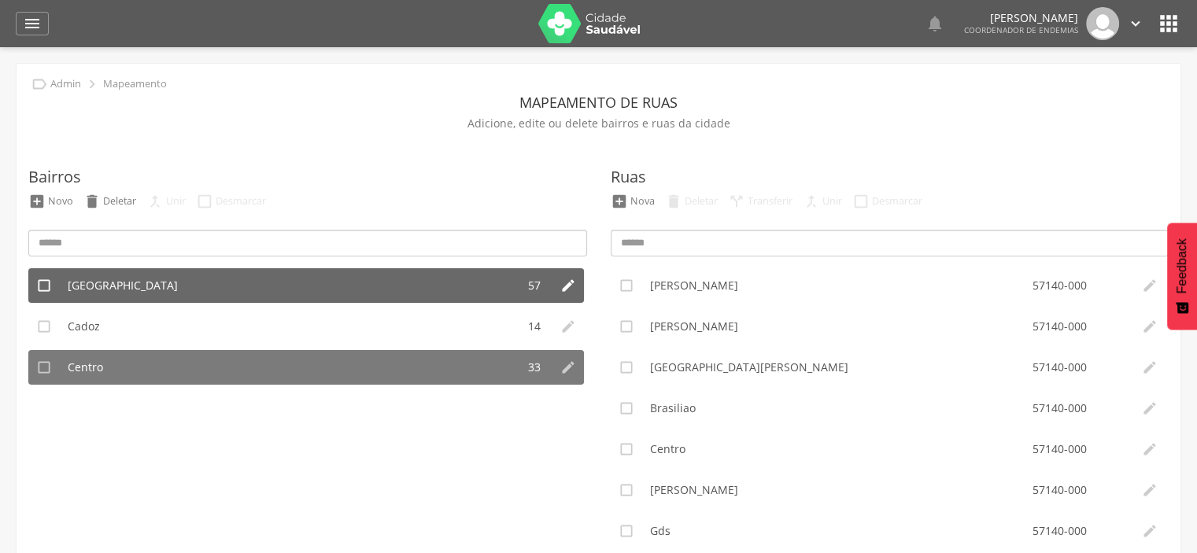
click at [302, 290] on li "[GEOGRAPHIC_DATA]" at bounding box center [288, 285] width 457 height 35
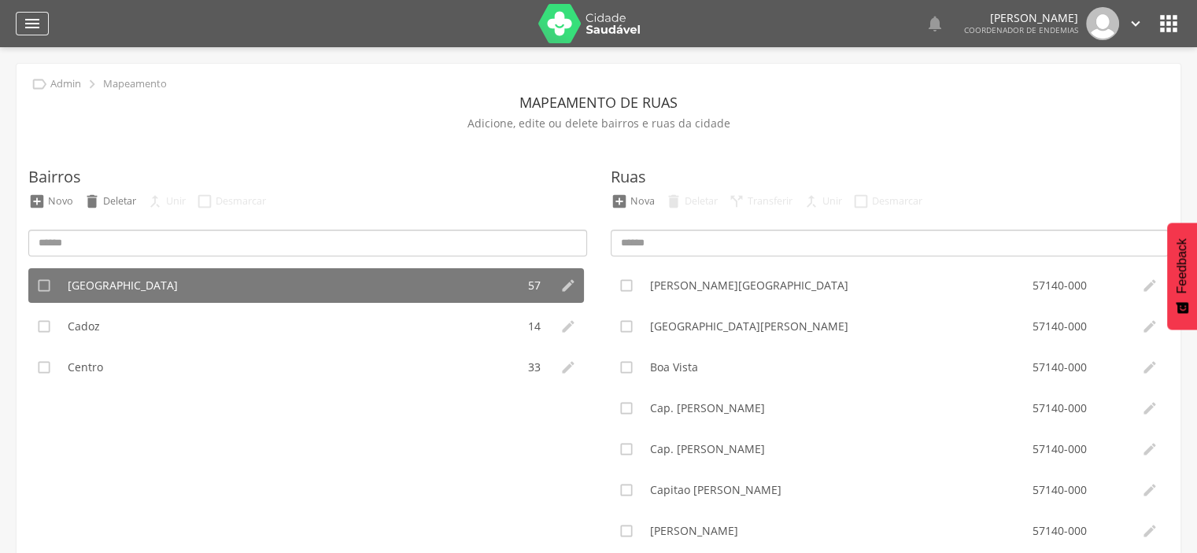
click at [35, 23] on icon "" at bounding box center [32, 23] width 19 height 19
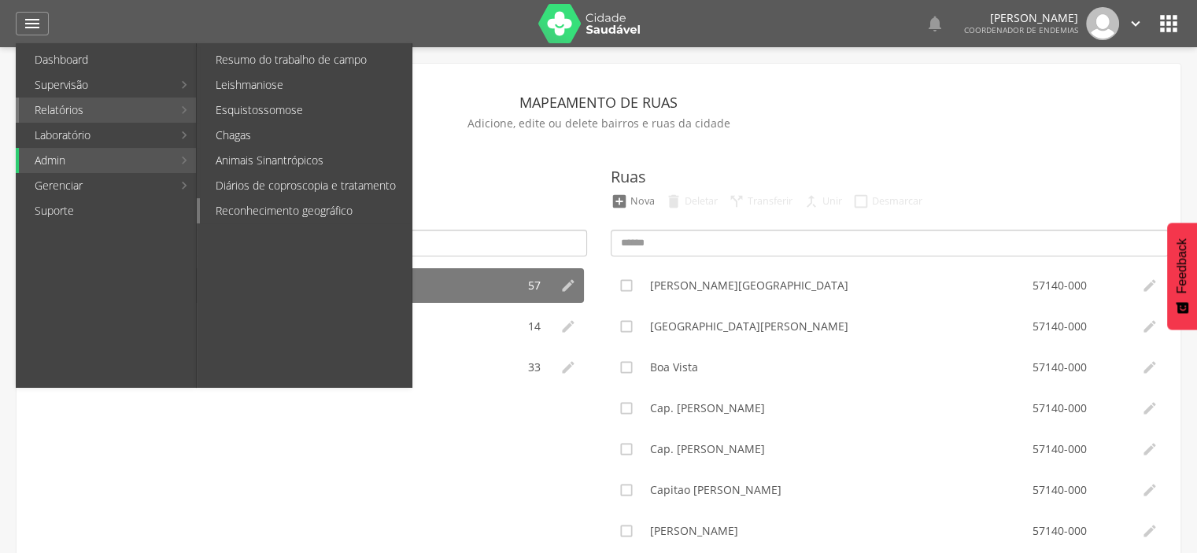
click at [283, 206] on link "Reconhecimento geográfico" at bounding box center [306, 210] width 212 height 25
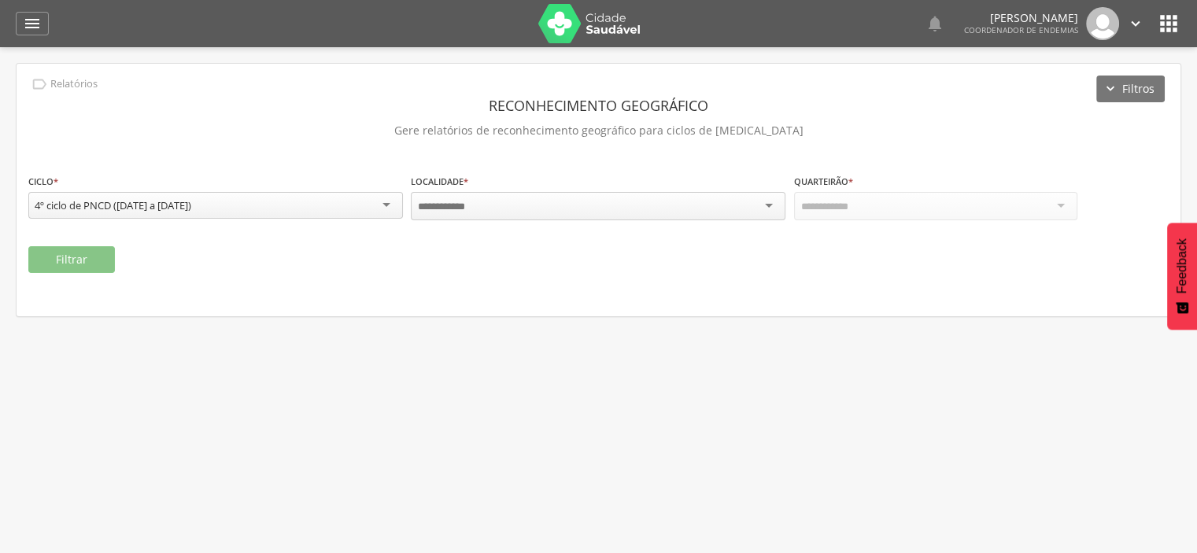
click at [765, 207] on div at bounding box center [598, 206] width 375 height 28
click at [1062, 210] on div at bounding box center [935, 206] width 283 height 28
click at [73, 261] on button "Filtrar" at bounding box center [71, 259] width 87 height 27
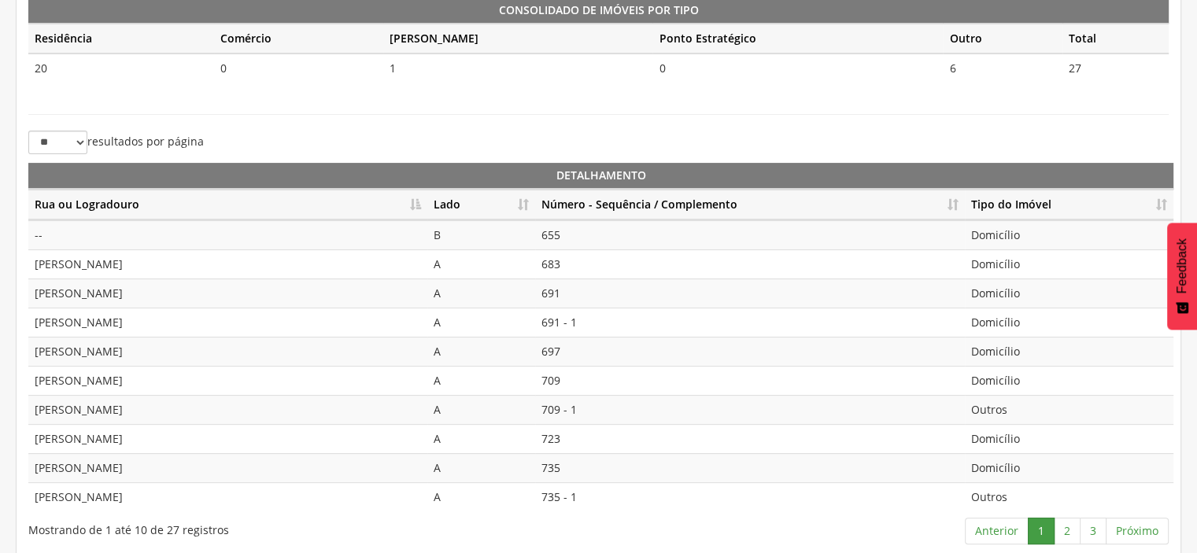
scroll to position [410, 0]
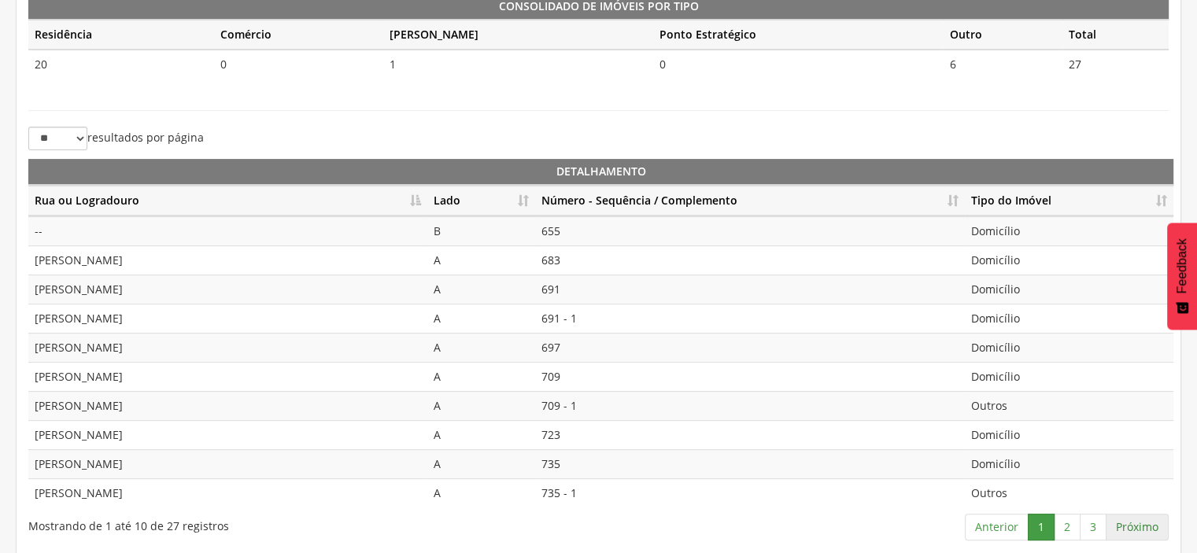
click at [1149, 527] on link "Próximo" at bounding box center [1137, 527] width 63 height 27
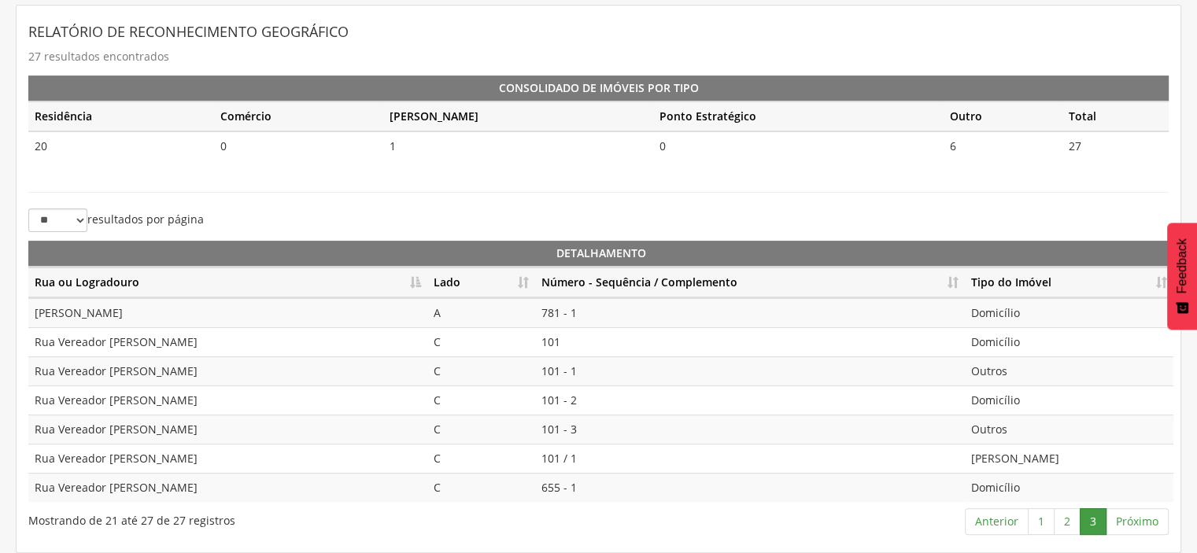
scroll to position [324, 0]
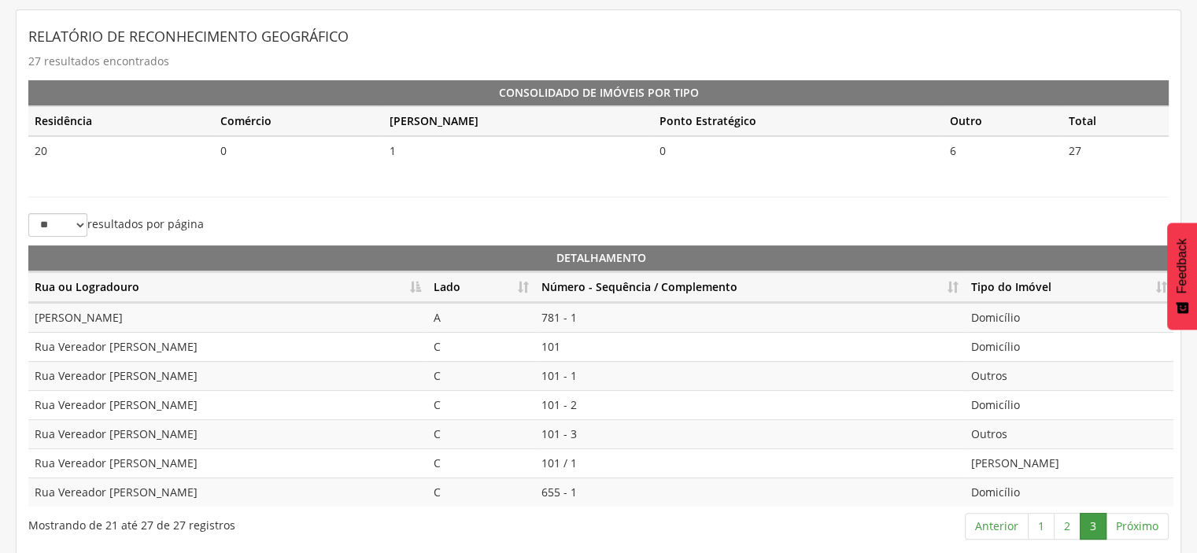
click at [631, 309] on td "781 - 1" at bounding box center [750, 317] width 430 height 29
click at [450, 286] on th "Lado" at bounding box center [482, 287] width 108 height 31
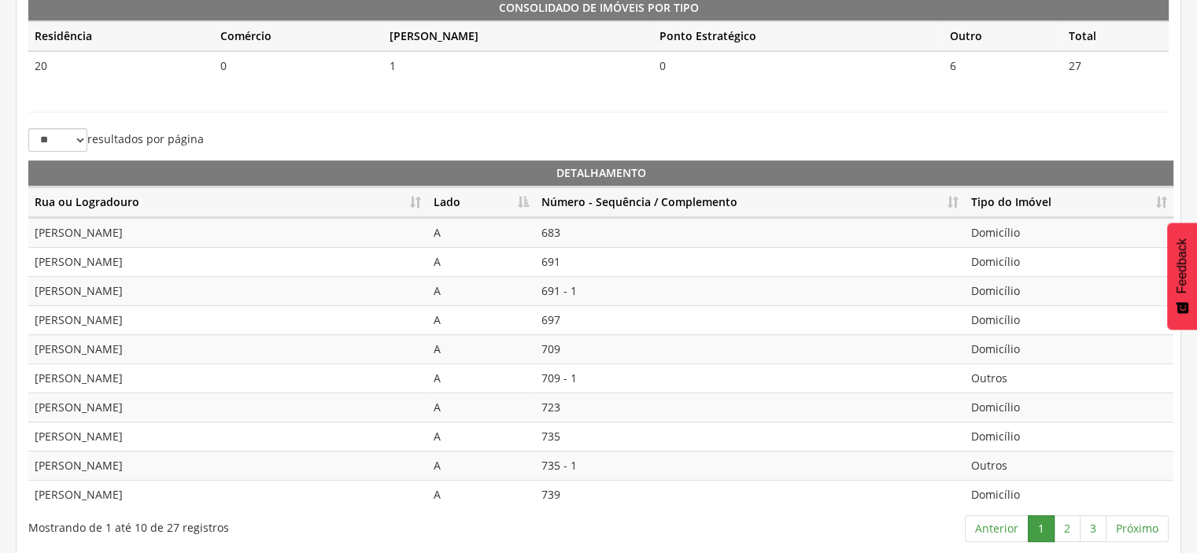
scroll to position [410, 0]
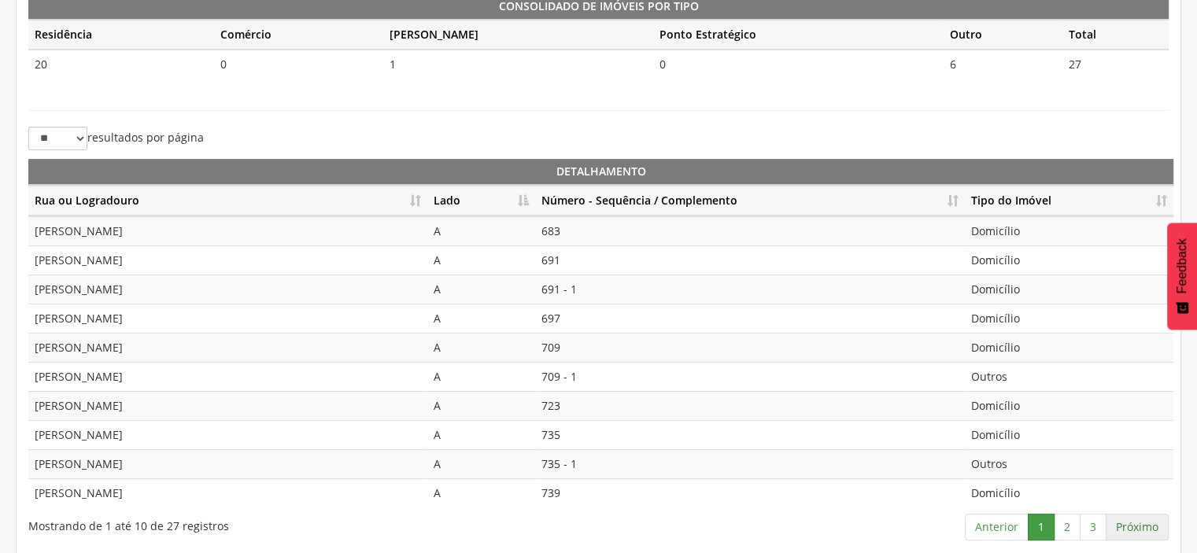
click at [1127, 516] on link "Próximo" at bounding box center [1137, 527] width 63 height 27
click at [1139, 516] on link "Próximo" at bounding box center [1137, 527] width 63 height 27
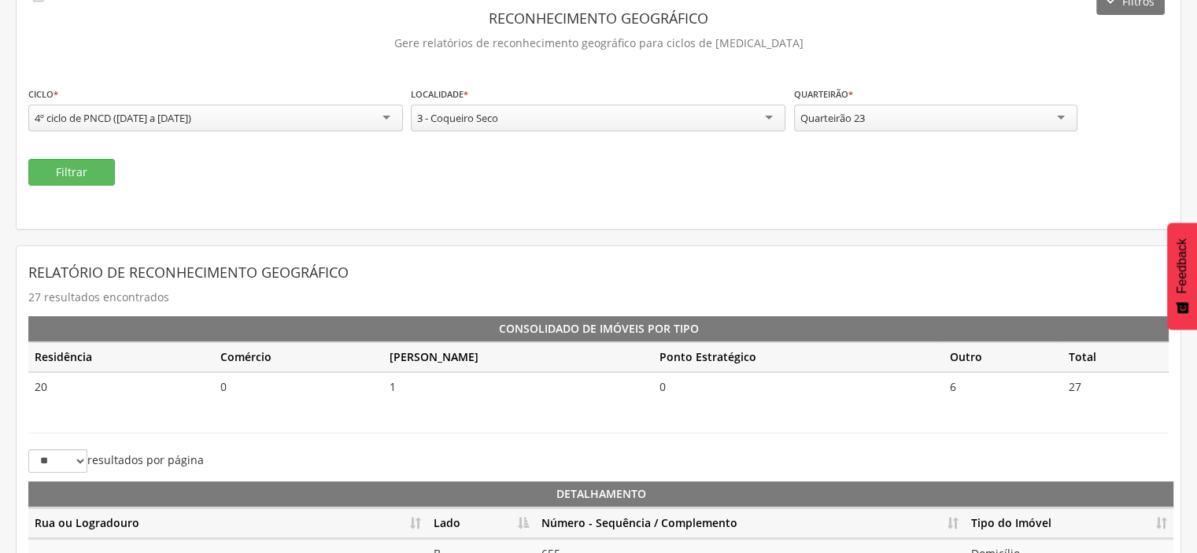
scroll to position [9, 0]
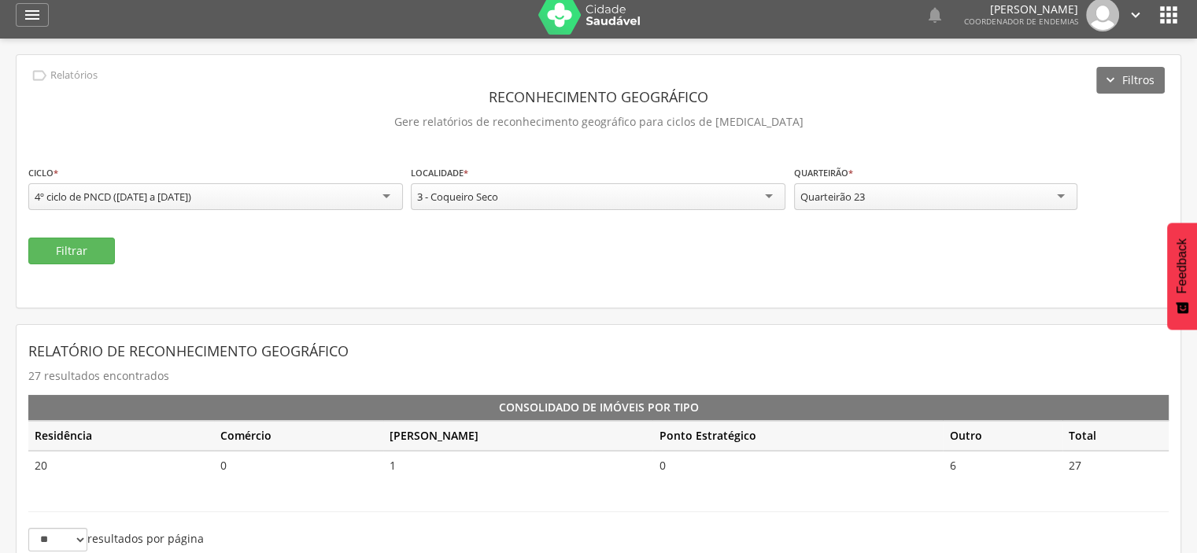
click at [770, 193] on div "3 - Coqueiro Seco" at bounding box center [598, 196] width 375 height 27
click at [604, 239] on fieldset "**********" at bounding box center [598, 215] width 1141 height 100
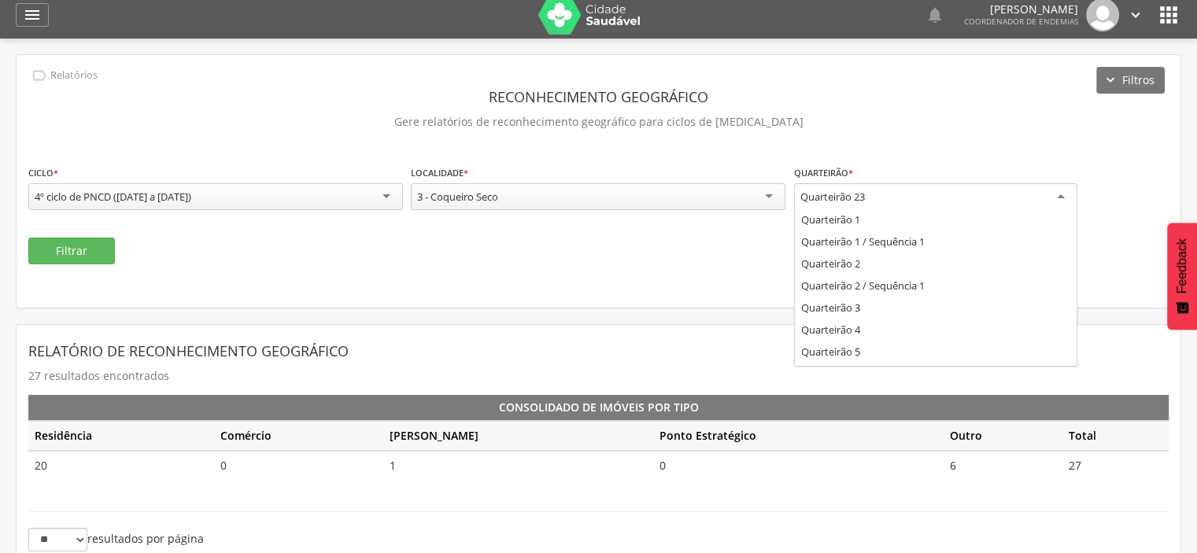
click at [1069, 197] on div "Quarteirão 23" at bounding box center [935, 197] width 283 height 28
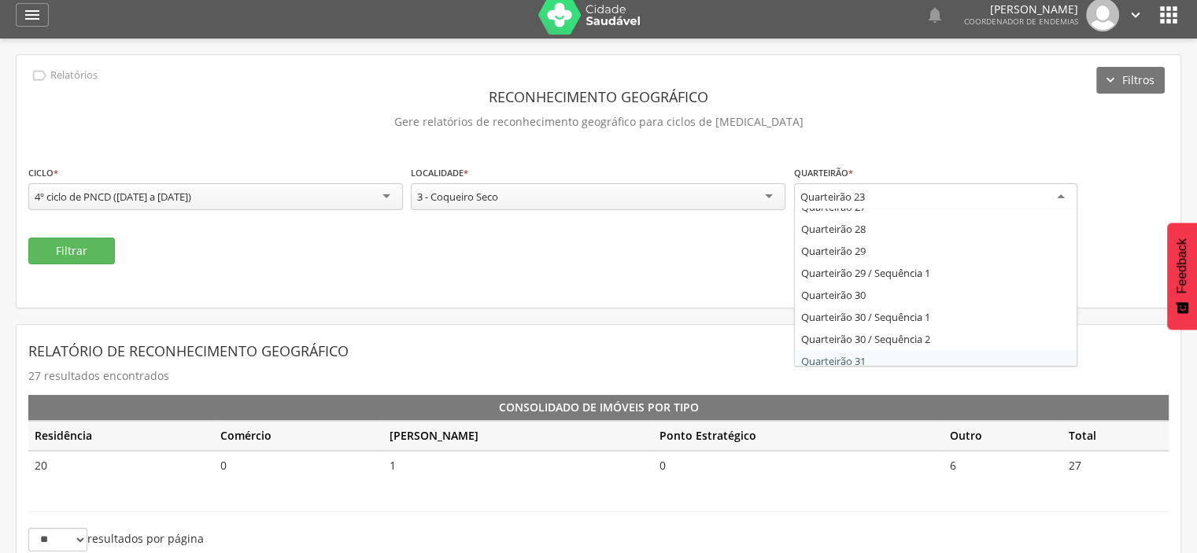
scroll to position [0, 0]
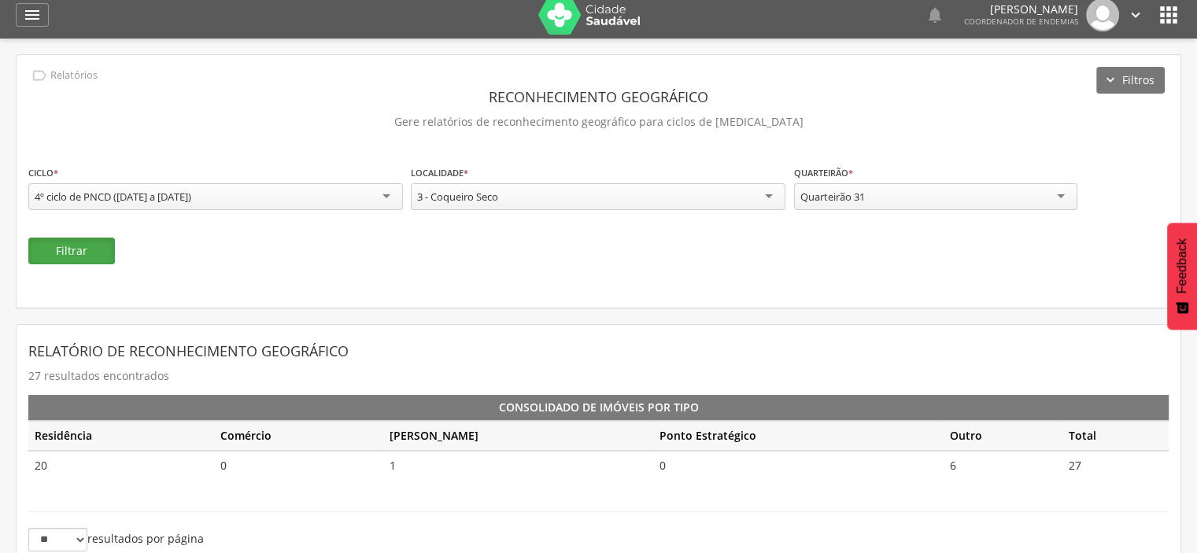
click at [82, 251] on button "Filtrar" at bounding box center [71, 251] width 87 height 27
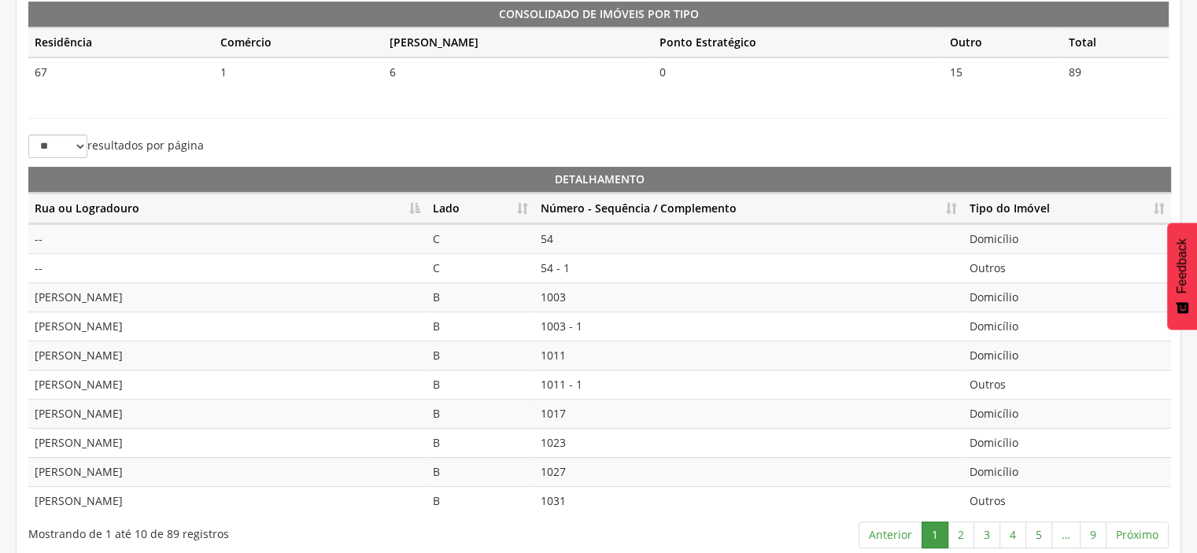
scroll to position [410, 0]
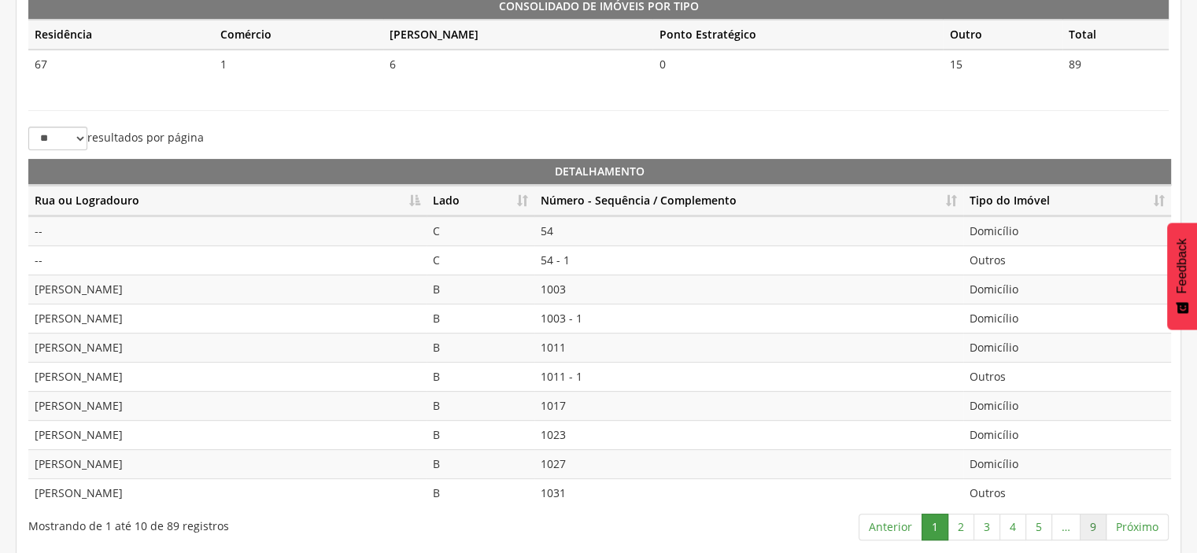
click at [1097, 525] on link "9" at bounding box center [1093, 527] width 27 height 27
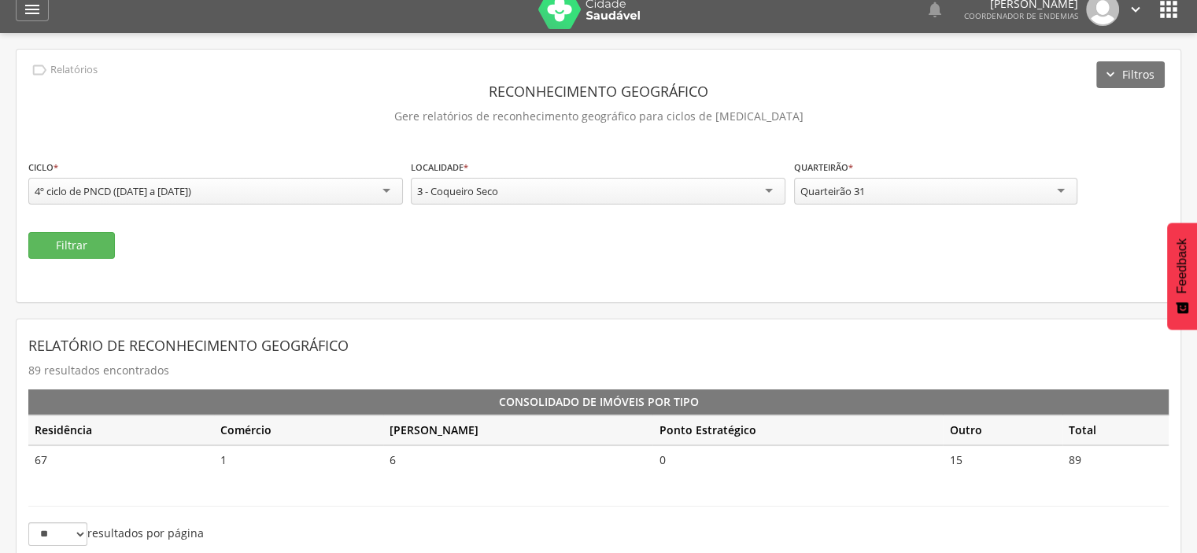
scroll to position [0, 0]
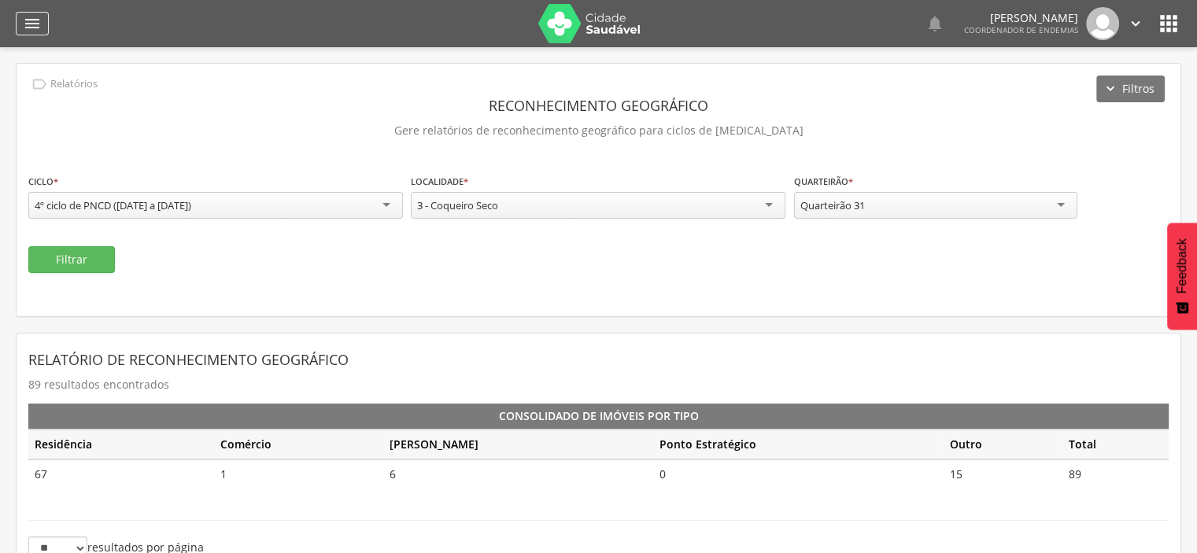
click at [35, 16] on icon "" at bounding box center [32, 23] width 19 height 19
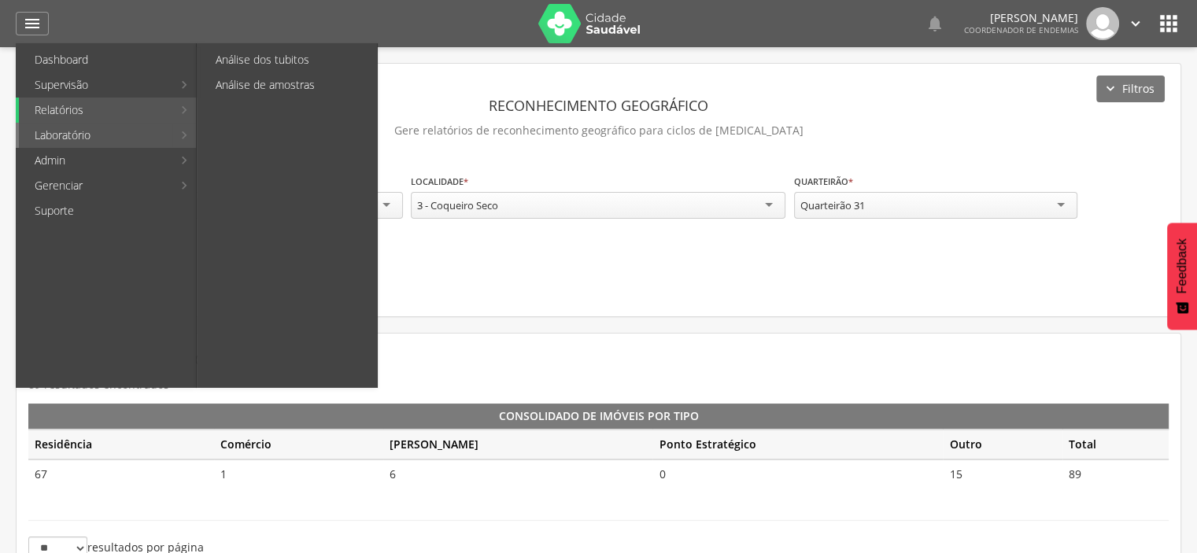
click at [144, 135] on link "Laboratório" at bounding box center [96, 135] width 154 height 25
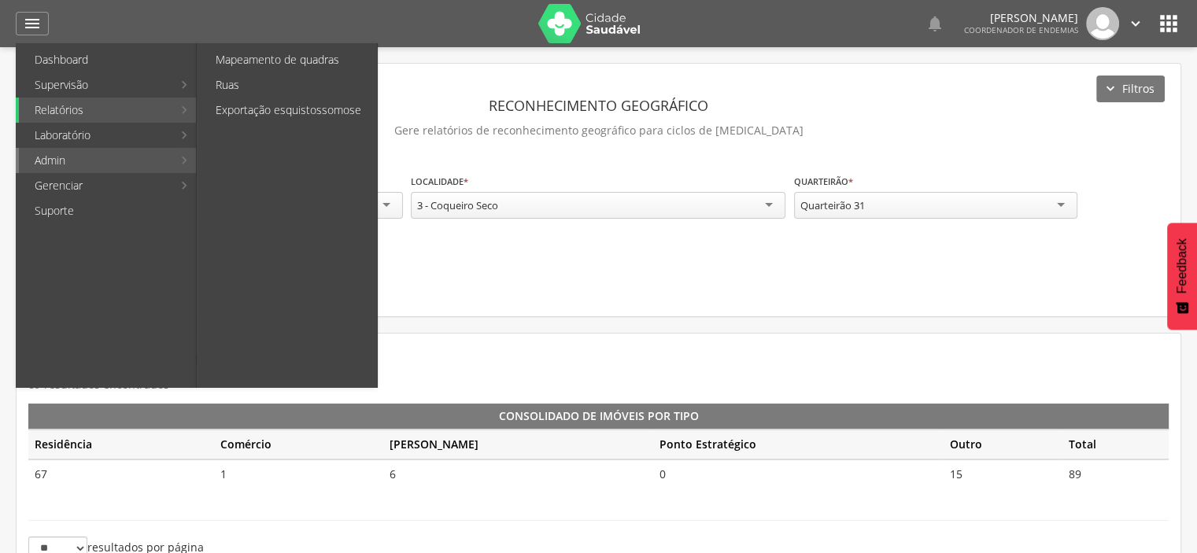
click at [56, 157] on link "Admin" at bounding box center [96, 160] width 154 height 25
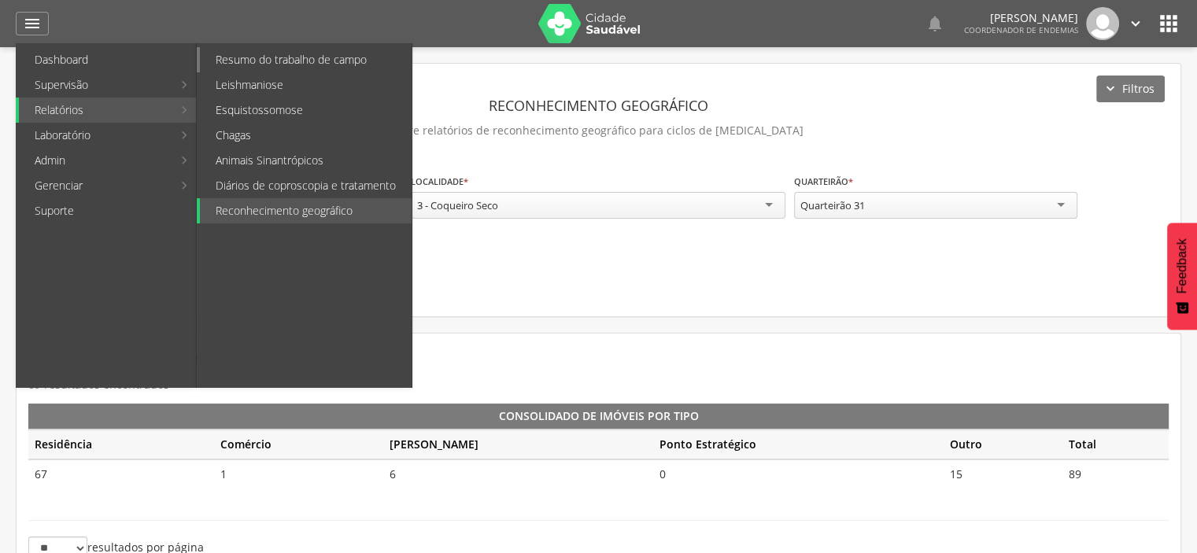
click at [324, 65] on link "Resumo do trabalho de campo" at bounding box center [306, 59] width 212 height 25
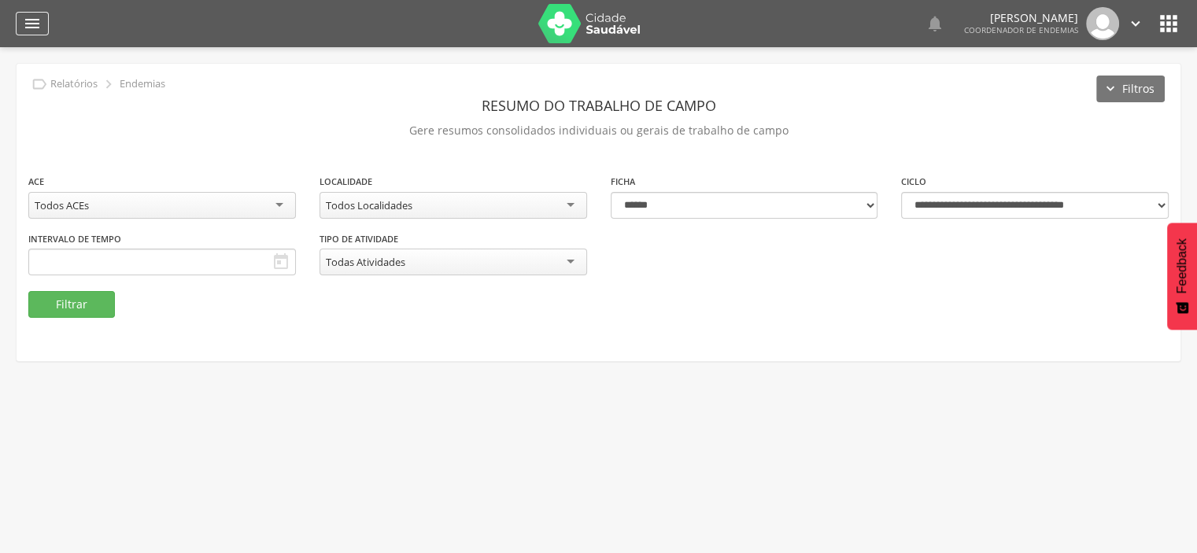
click at [40, 24] on icon "" at bounding box center [32, 23] width 19 height 19
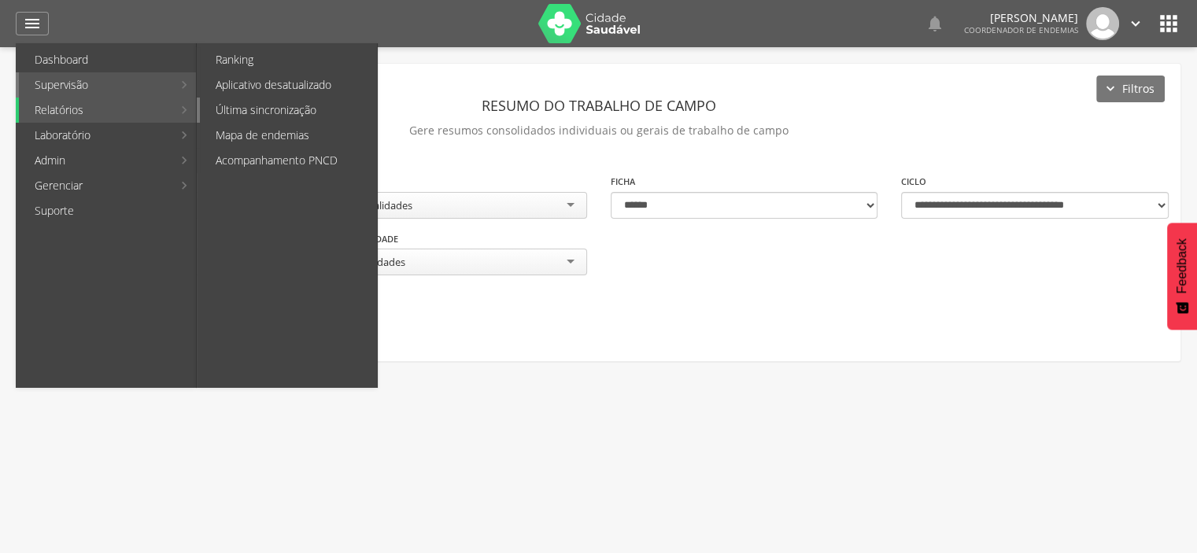
click at [271, 109] on link "Última sincronização" at bounding box center [288, 110] width 177 height 25
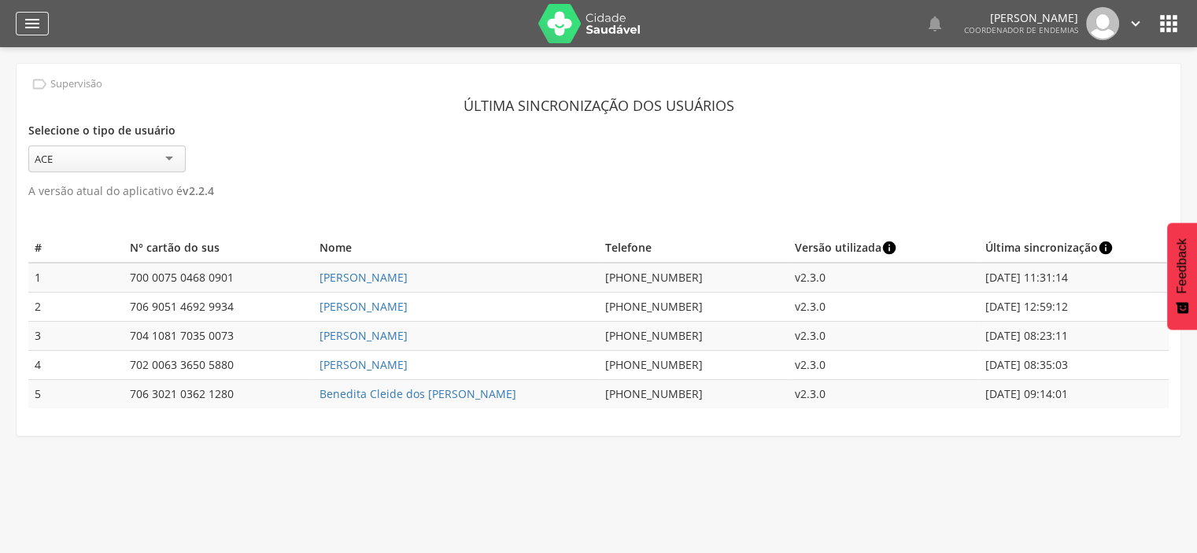
click at [26, 24] on icon "" at bounding box center [32, 23] width 19 height 19
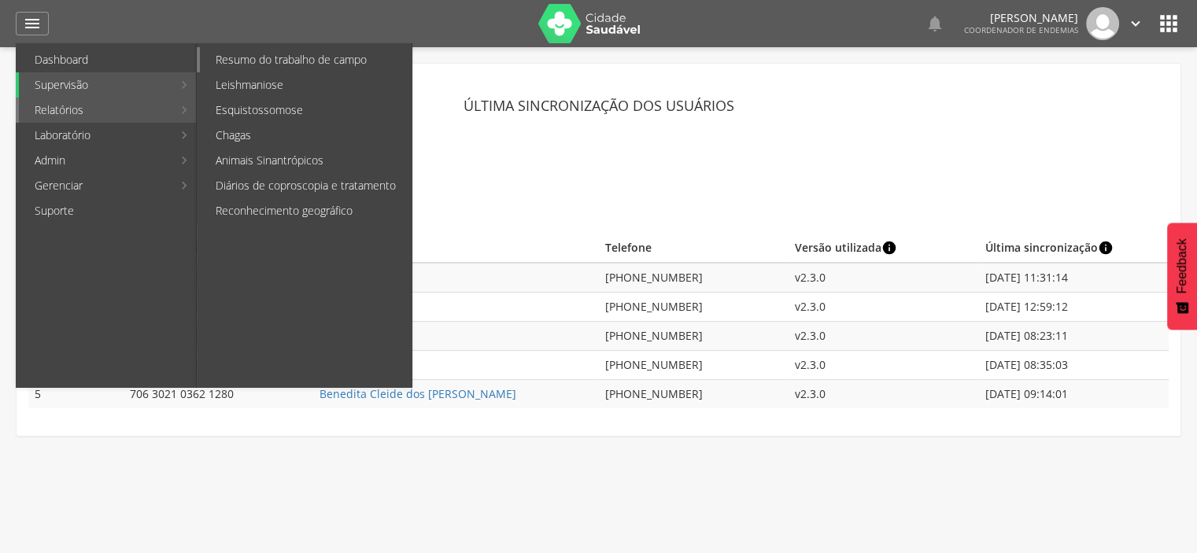
click at [306, 62] on link "Resumo do trabalho de campo" at bounding box center [306, 59] width 212 height 25
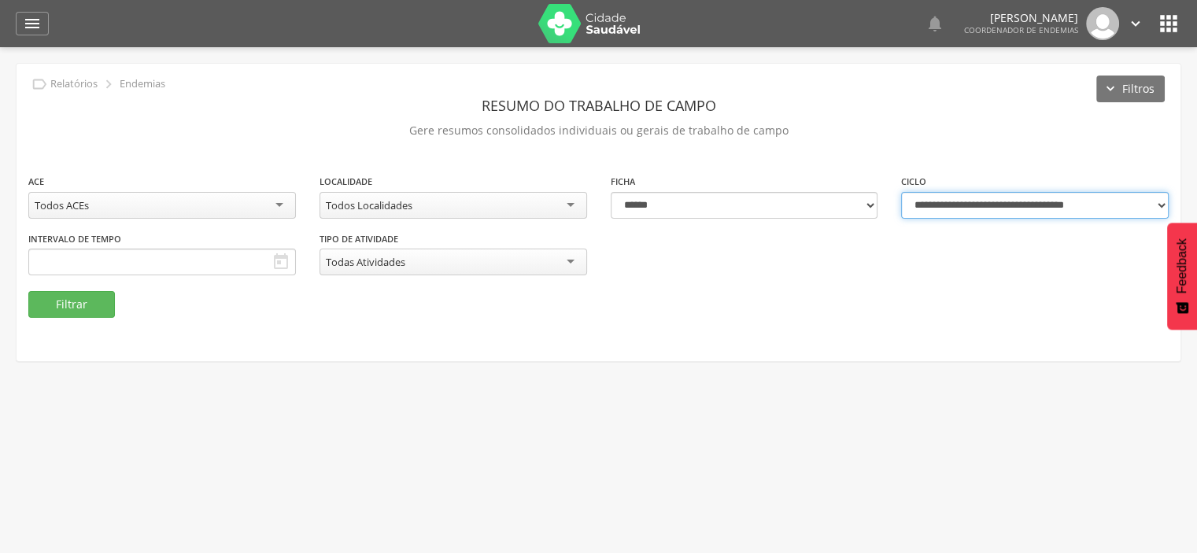
click at [946, 209] on select "**********" at bounding box center [1035, 205] width 268 height 27
select select "**********"
click at [901, 192] on select "**********" at bounding box center [1035, 205] width 268 height 27
type input "**********"
select select "*"
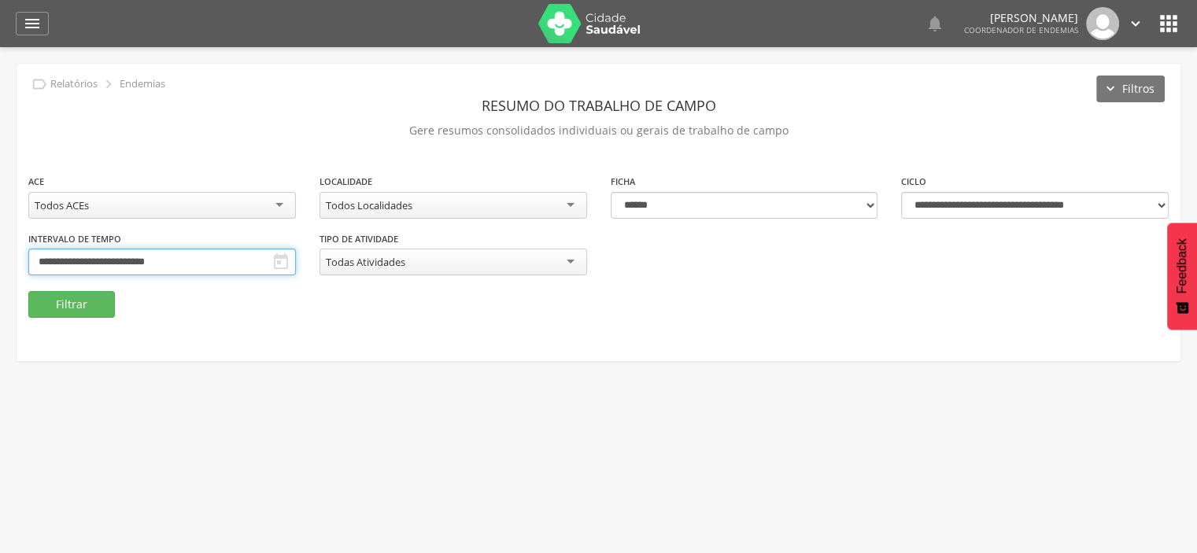
click at [123, 261] on input "**********" at bounding box center [162, 262] width 268 height 27
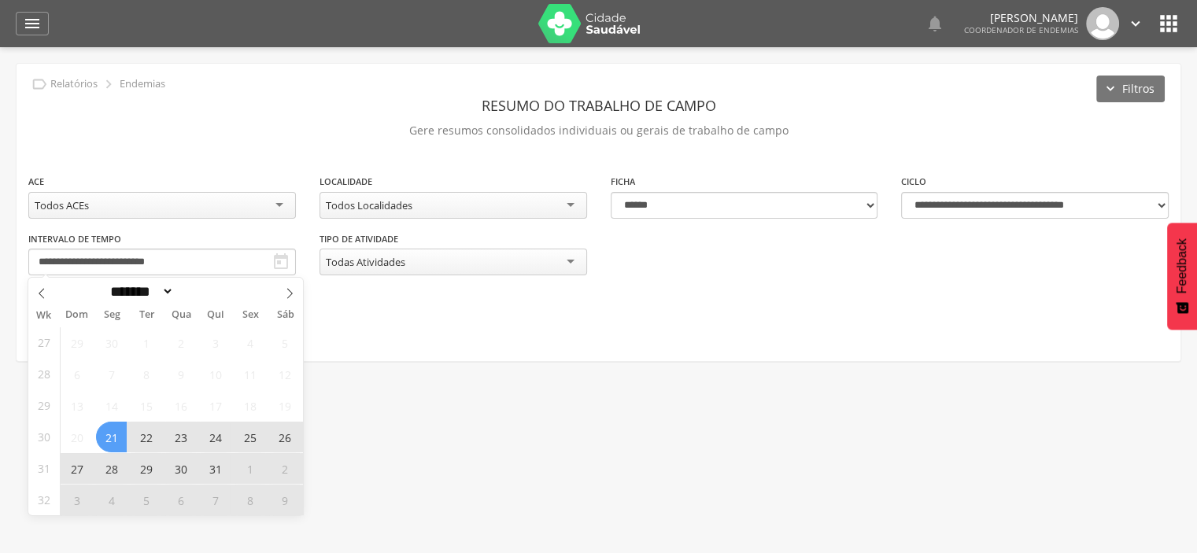
click at [113, 436] on span "21" at bounding box center [111, 437] width 31 height 31
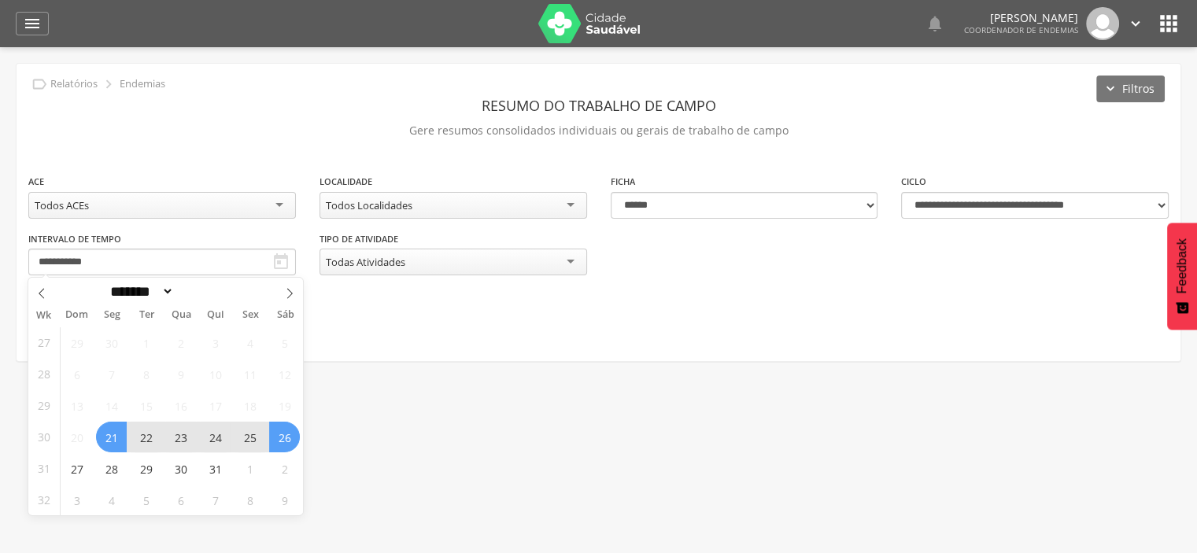
click at [291, 434] on span "26" at bounding box center [284, 437] width 31 height 31
type input "**********"
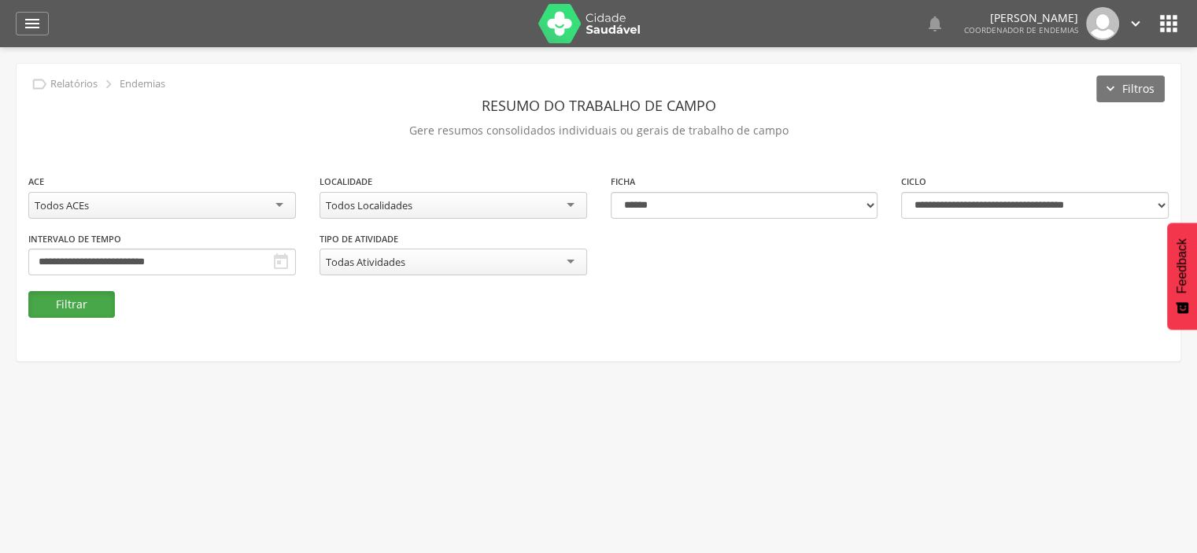
click at [65, 311] on button "Filtrar" at bounding box center [71, 304] width 87 height 27
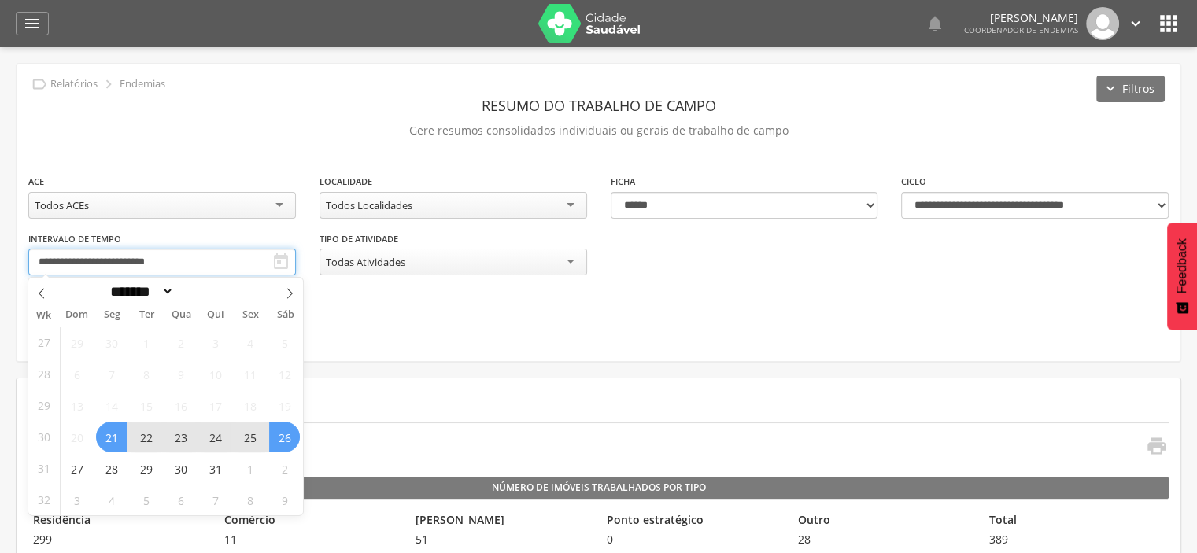
click at [121, 259] on input "**********" at bounding box center [162, 262] width 268 height 27
click at [296, 288] on span at bounding box center [289, 291] width 27 height 27
select select "*"
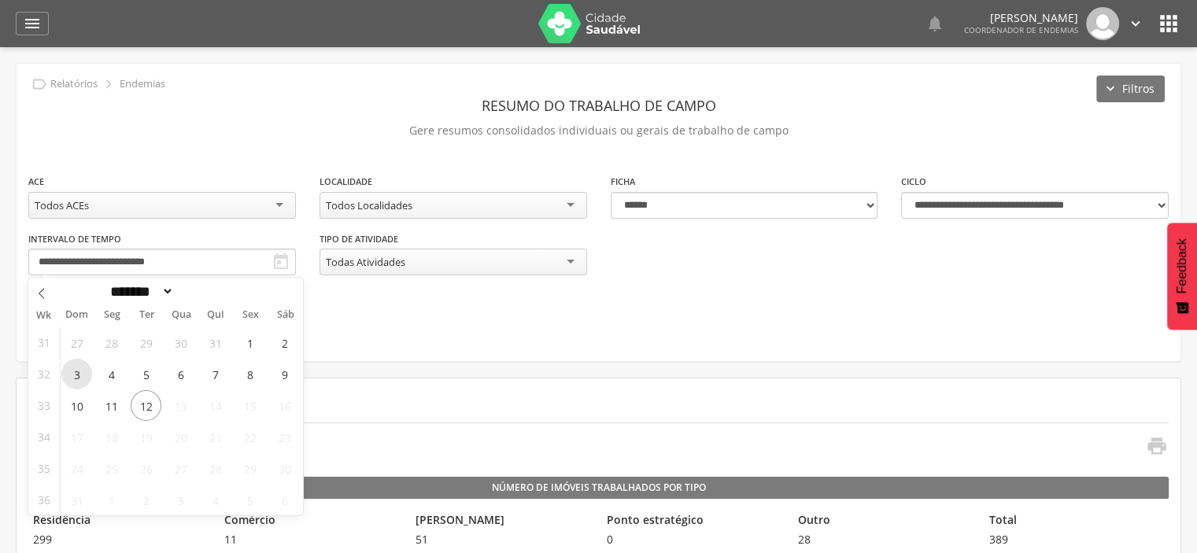
click at [83, 370] on span "3" at bounding box center [76, 374] width 31 height 31
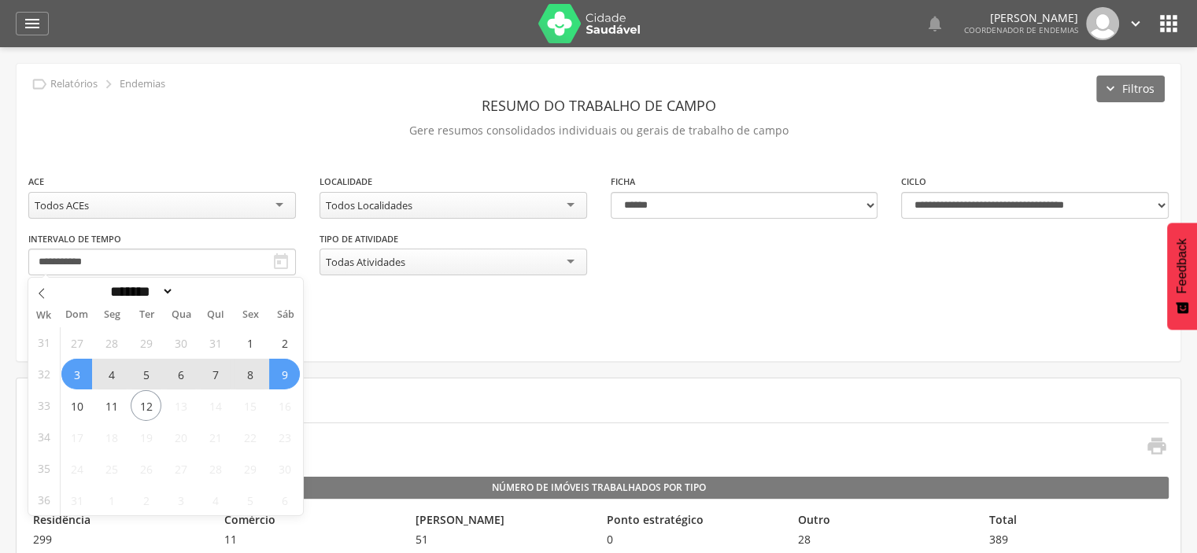
click at [287, 371] on span "9" at bounding box center [284, 374] width 31 height 31
type input "**********"
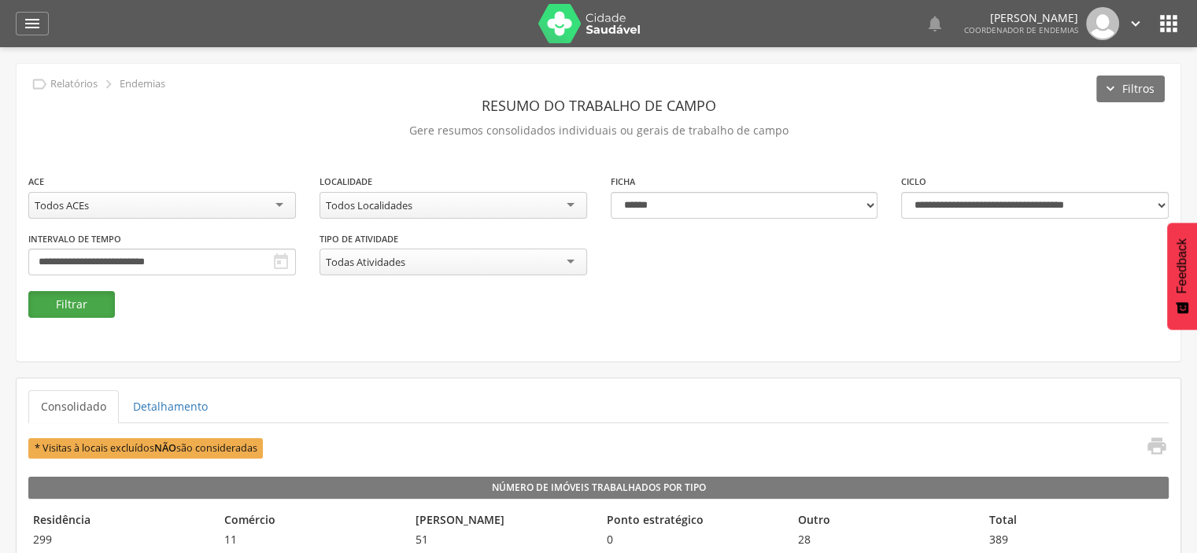
click at [76, 300] on button "Filtrar" at bounding box center [71, 304] width 87 height 27
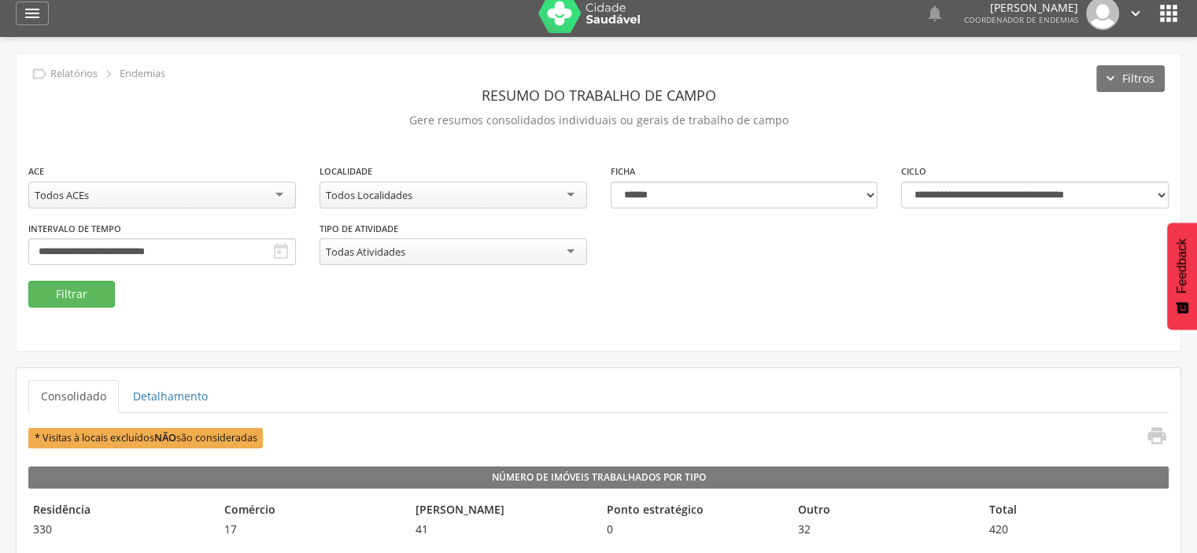
scroll to position [157, 0]
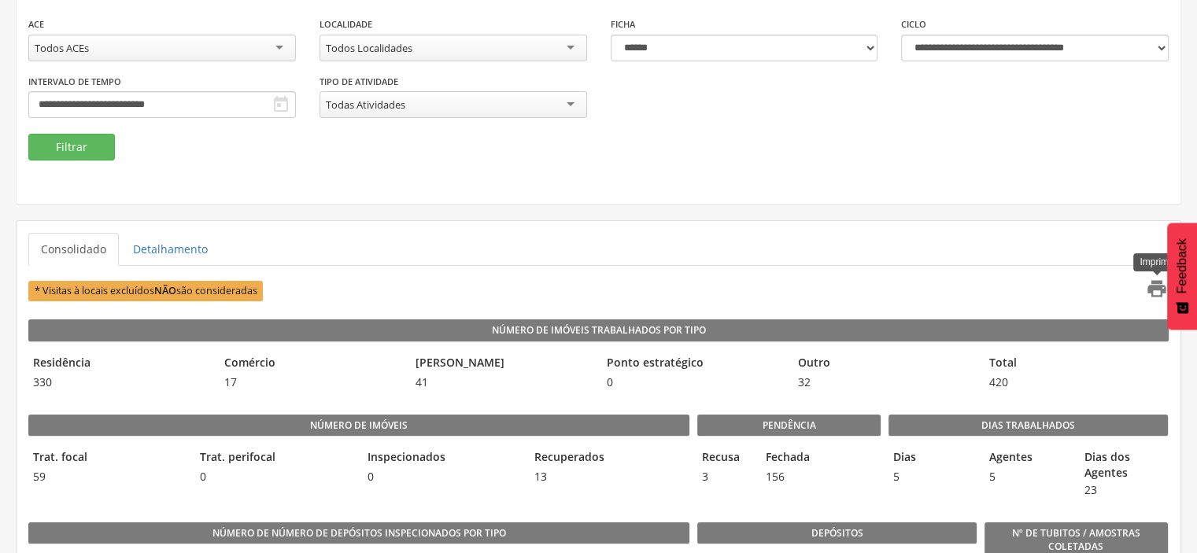
click at [1154, 288] on icon "" at bounding box center [1157, 289] width 22 height 22
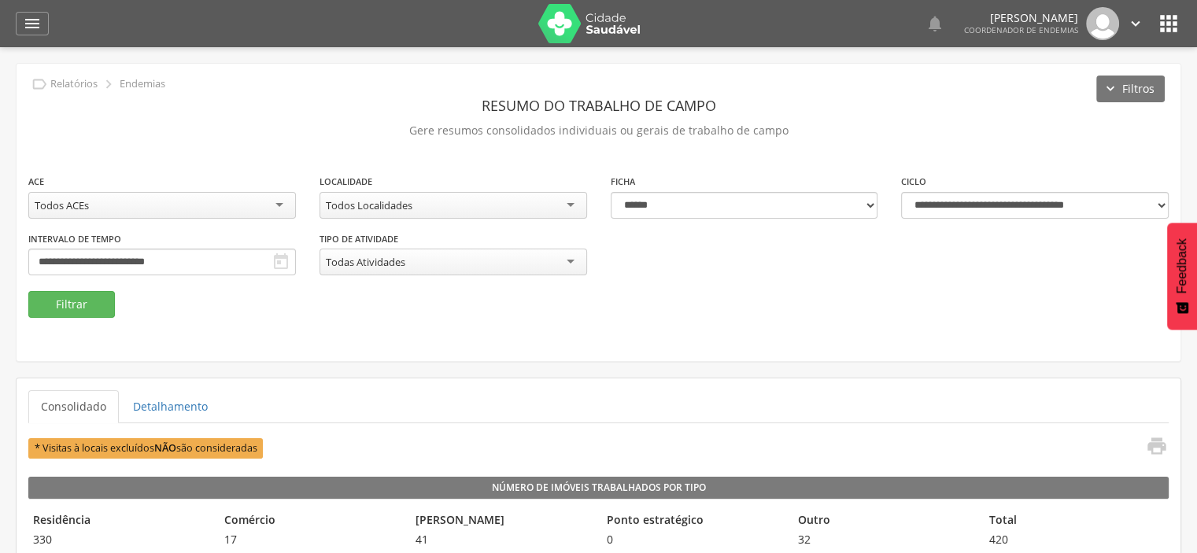
click at [276, 200] on div "Todos ACEs" at bounding box center [162, 205] width 268 height 27
click at [76, 309] on button "Filtrar" at bounding box center [71, 304] width 87 height 27
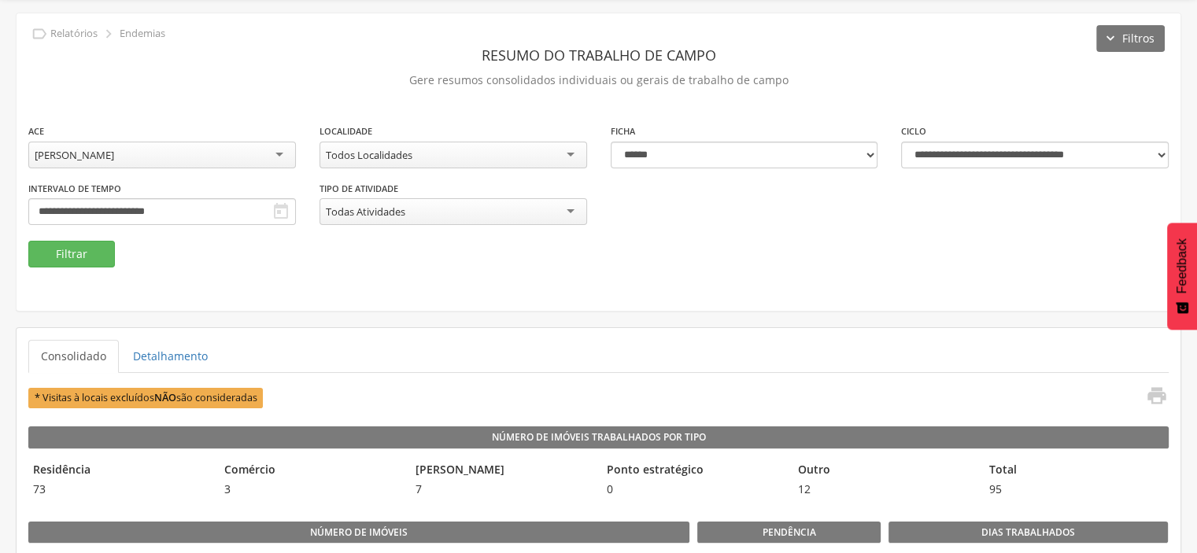
scroll to position [79, 0]
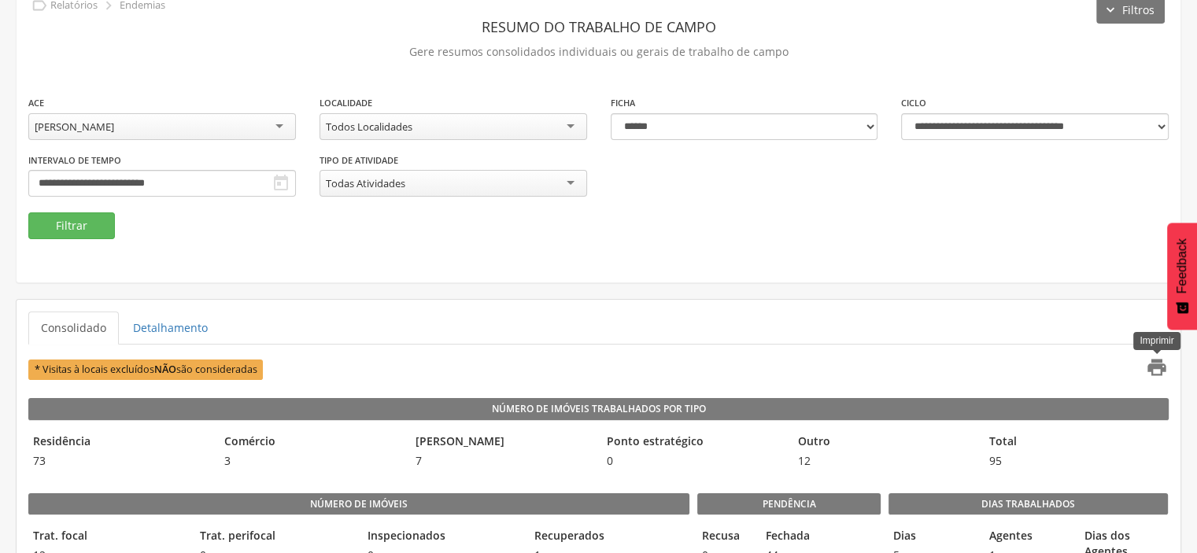
click at [1161, 361] on icon "" at bounding box center [1157, 368] width 22 height 22
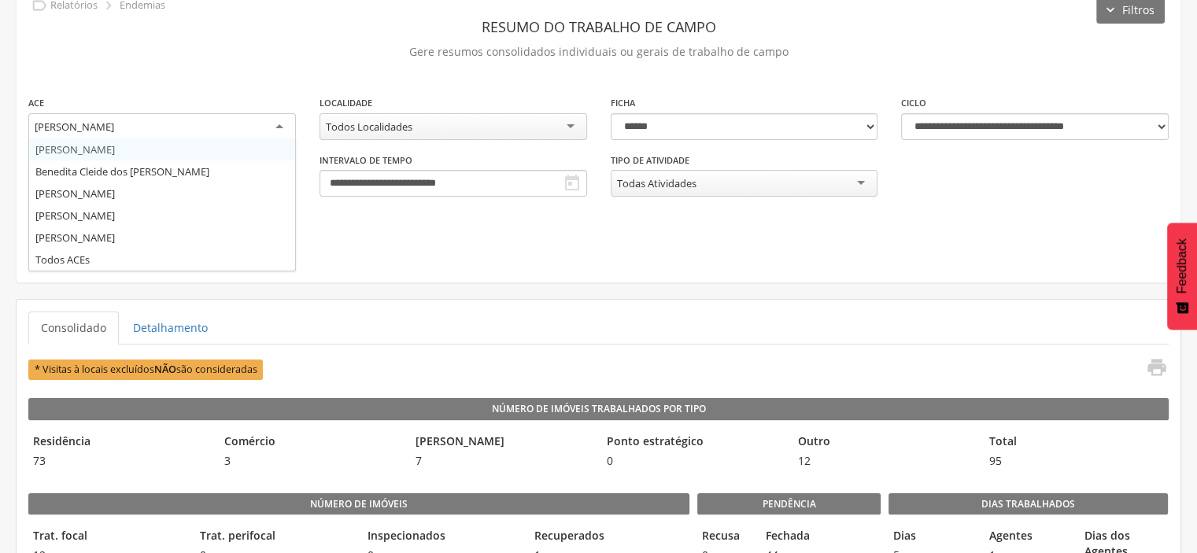
click at [107, 129] on div "[PERSON_NAME]" at bounding box center [75, 127] width 80 height 14
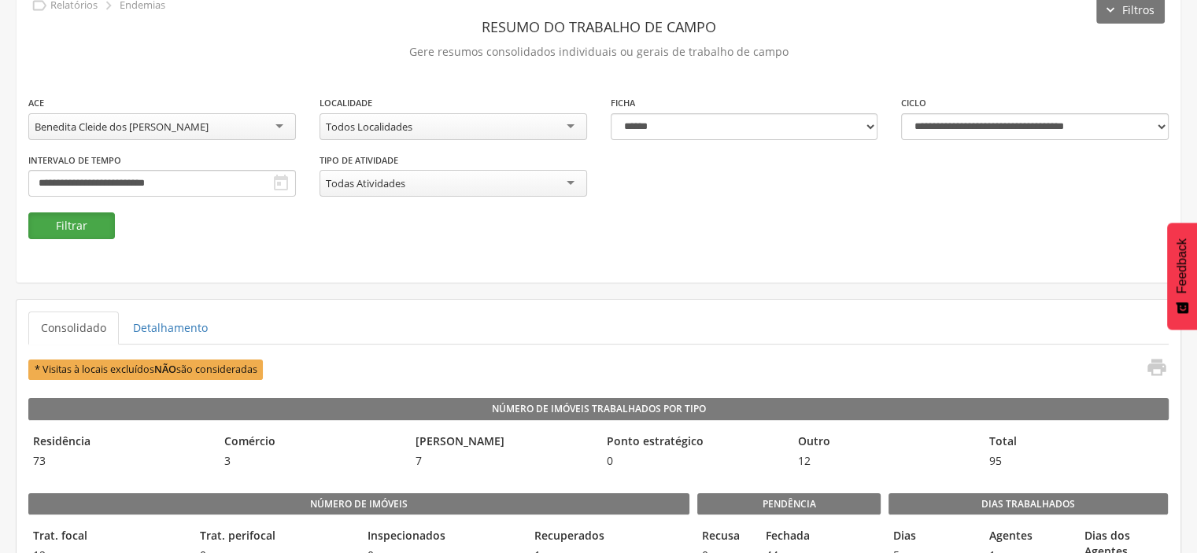
click at [83, 220] on button "Filtrar" at bounding box center [71, 226] width 87 height 27
click at [1163, 360] on icon "" at bounding box center [1157, 368] width 22 height 22
click at [268, 124] on div "Benedita Cleide dos [PERSON_NAME]" at bounding box center [162, 126] width 268 height 27
click at [66, 232] on button "Filtrar" at bounding box center [71, 226] width 87 height 27
click at [1150, 369] on icon "" at bounding box center [1157, 368] width 22 height 22
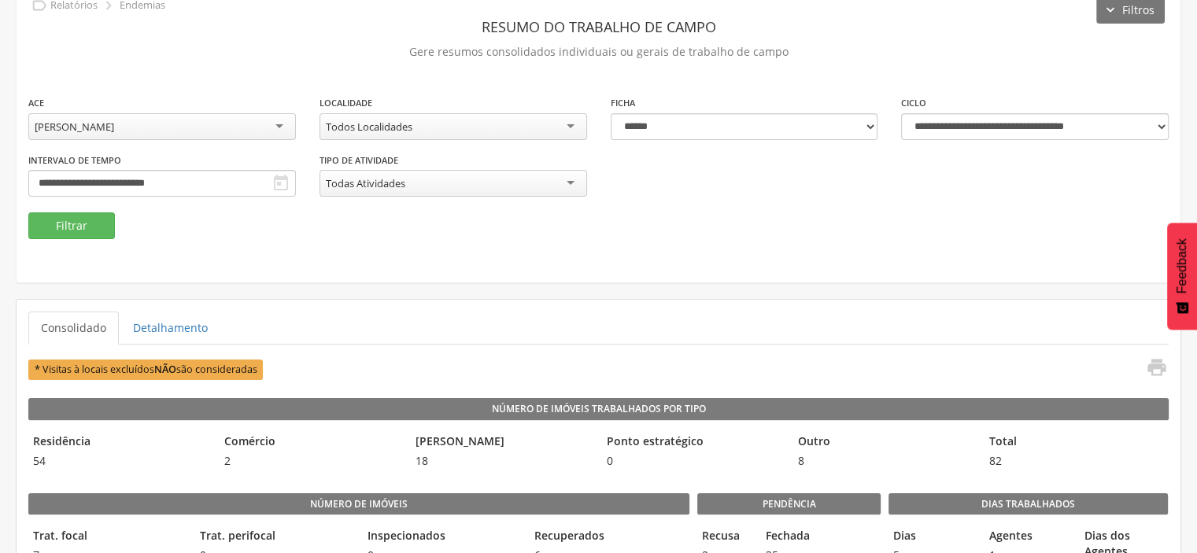
click at [196, 113] on div "[PERSON_NAME]" at bounding box center [162, 126] width 268 height 27
click at [72, 213] on button "Filtrar" at bounding box center [71, 226] width 87 height 27
click at [1157, 371] on icon "" at bounding box center [1157, 368] width 22 height 22
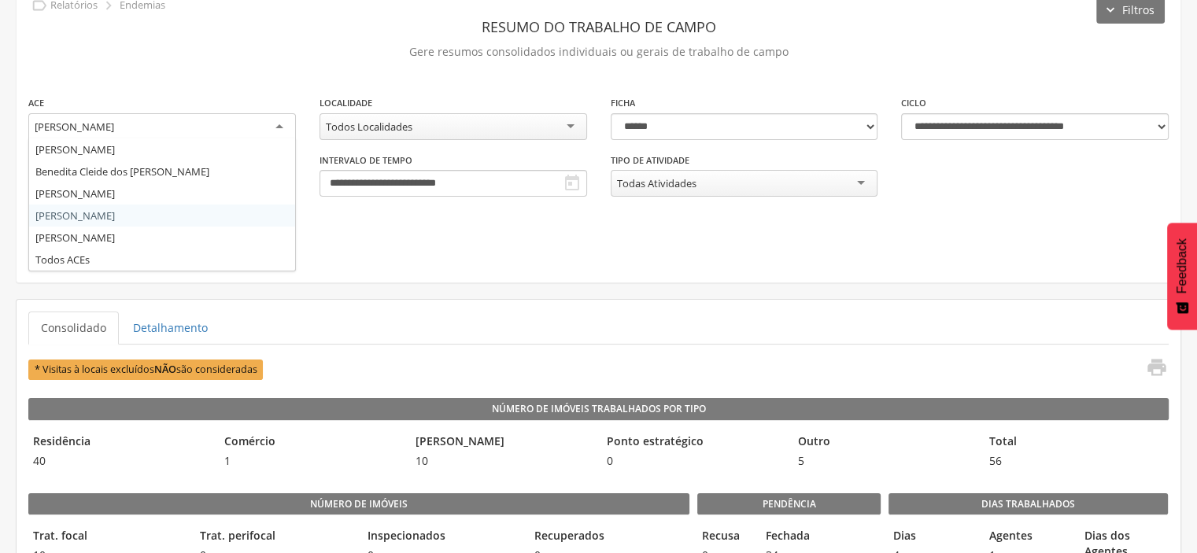
click at [264, 126] on div "[PERSON_NAME]" at bounding box center [162, 127] width 268 height 28
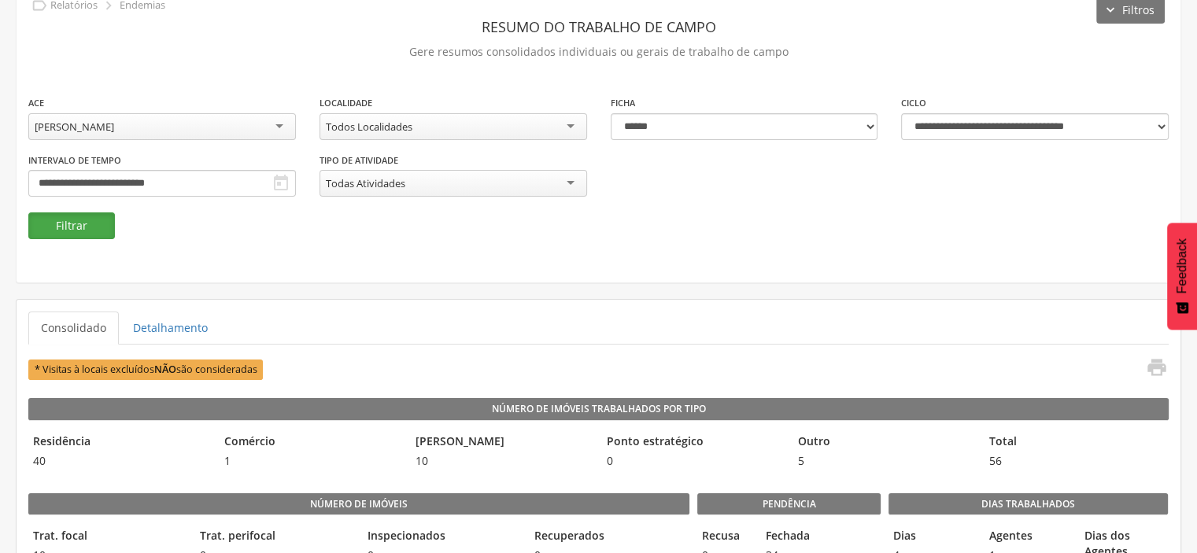
click at [76, 226] on button "Filtrar" at bounding box center [71, 226] width 87 height 27
click at [1157, 361] on icon "" at bounding box center [1157, 368] width 22 height 22
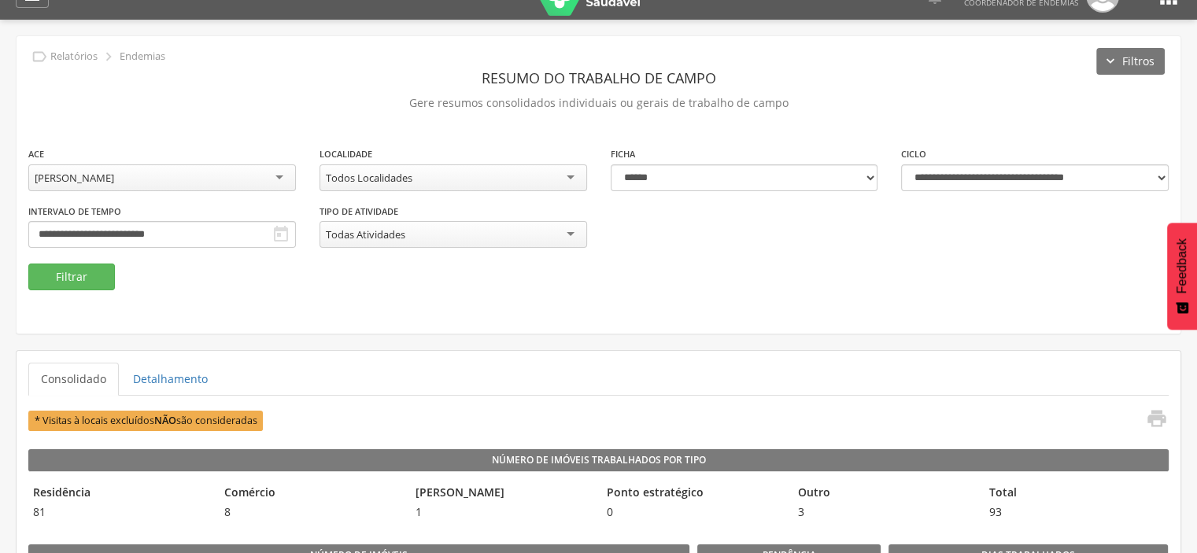
scroll to position [0, 0]
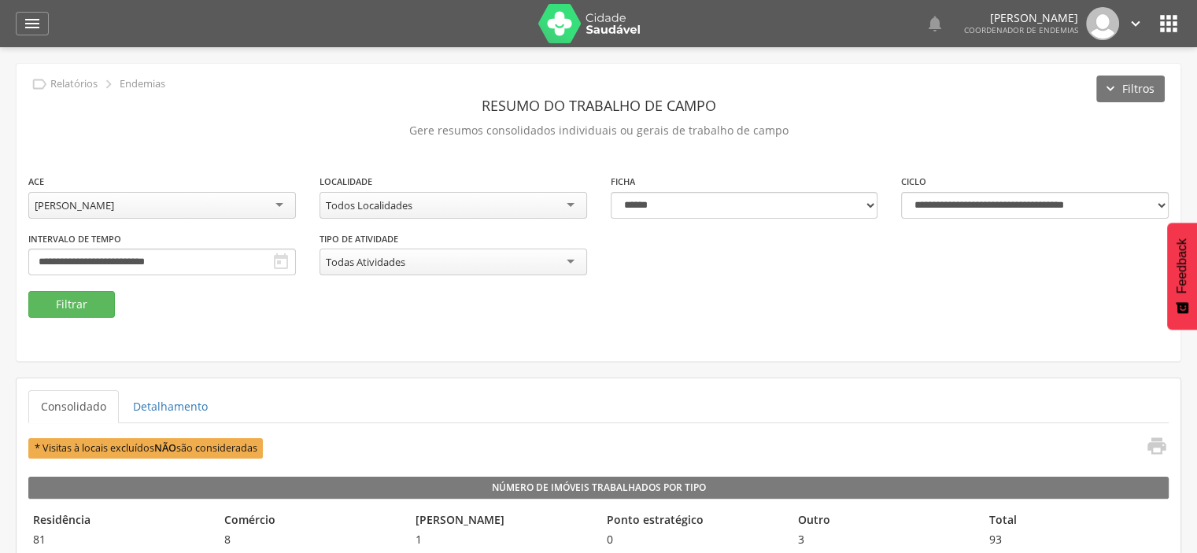
click at [1133, 24] on icon "" at bounding box center [1135, 23] width 17 height 17
click at [1050, 91] on link "Sair" at bounding box center [1082, 91] width 124 height 20
